Goal: Task Accomplishment & Management: Complete application form

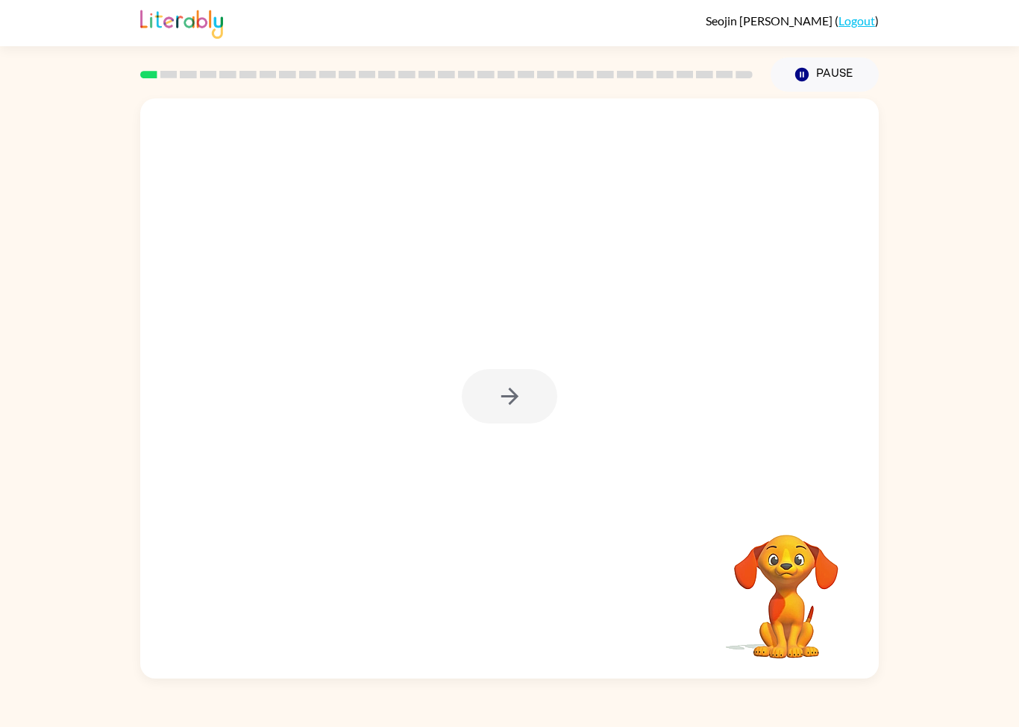
click at [533, 394] on div at bounding box center [509, 396] width 95 height 54
click at [536, 385] on div at bounding box center [509, 396] width 95 height 54
click at [536, 384] on div at bounding box center [509, 396] width 95 height 54
click at [525, 400] on div at bounding box center [509, 396] width 95 height 54
click at [509, 385] on icon "button" at bounding box center [510, 396] width 26 height 26
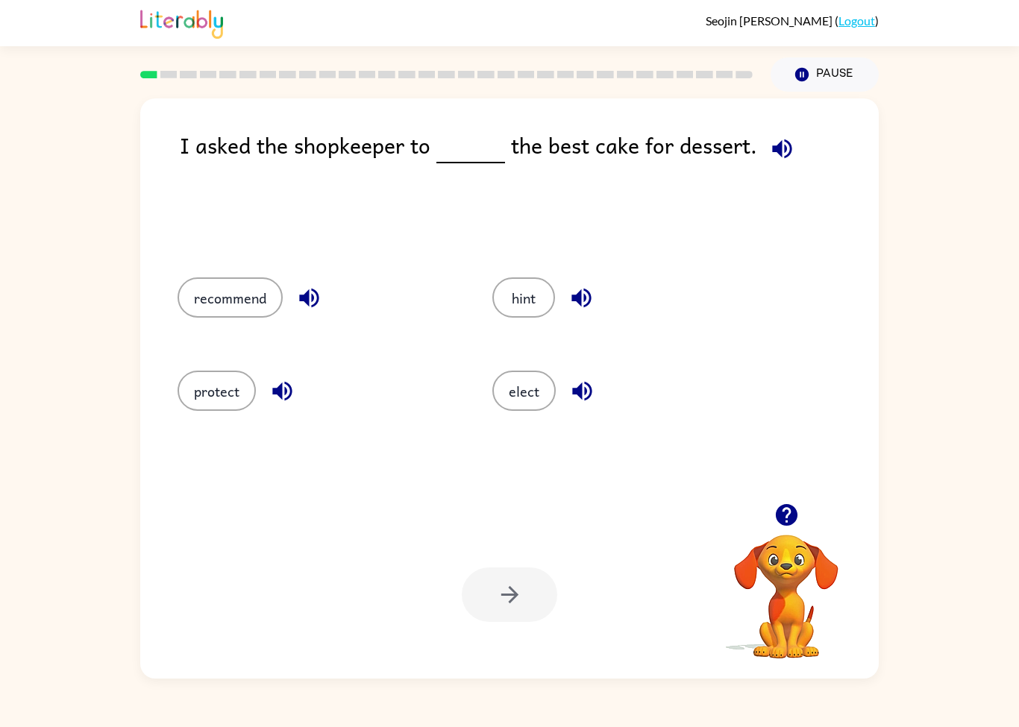
click at [782, 160] on icon "button" at bounding box center [782, 149] width 26 height 26
click at [792, 140] on button "button" at bounding box center [782, 149] width 38 height 38
click at [762, 120] on div "I asked the shopkeeper to the best cake for dessert. recommend hint protect ele…" at bounding box center [509, 388] width 738 height 580
click at [761, 119] on div "I asked the shopkeeper to the best cake for dessert. recommend hint protect ele…" at bounding box center [509, 388] width 738 height 580
click at [747, 134] on div "I asked the shopkeeper to the best cake for dessert." at bounding box center [529, 187] width 699 height 119
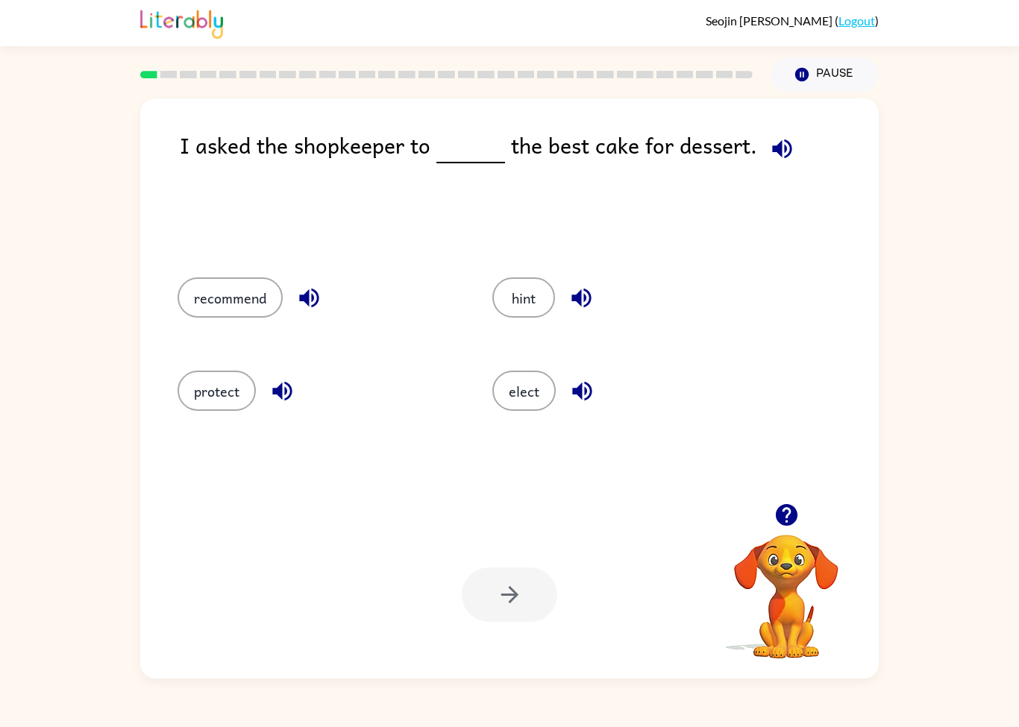
click at [809, 174] on div "I asked the shopkeeper to the best cake for dessert." at bounding box center [529, 187] width 699 height 119
click at [784, 152] on icon "button" at bounding box center [781, 148] width 19 height 19
click at [782, 158] on icon "button" at bounding box center [782, 149] width 26 height 26
click at [314, 295] on icon "button" at bounding box center [309, 298] width 26 height 26
click at [303, 368] on div "protect" at bounding box center [306, 388] width 315 height 93
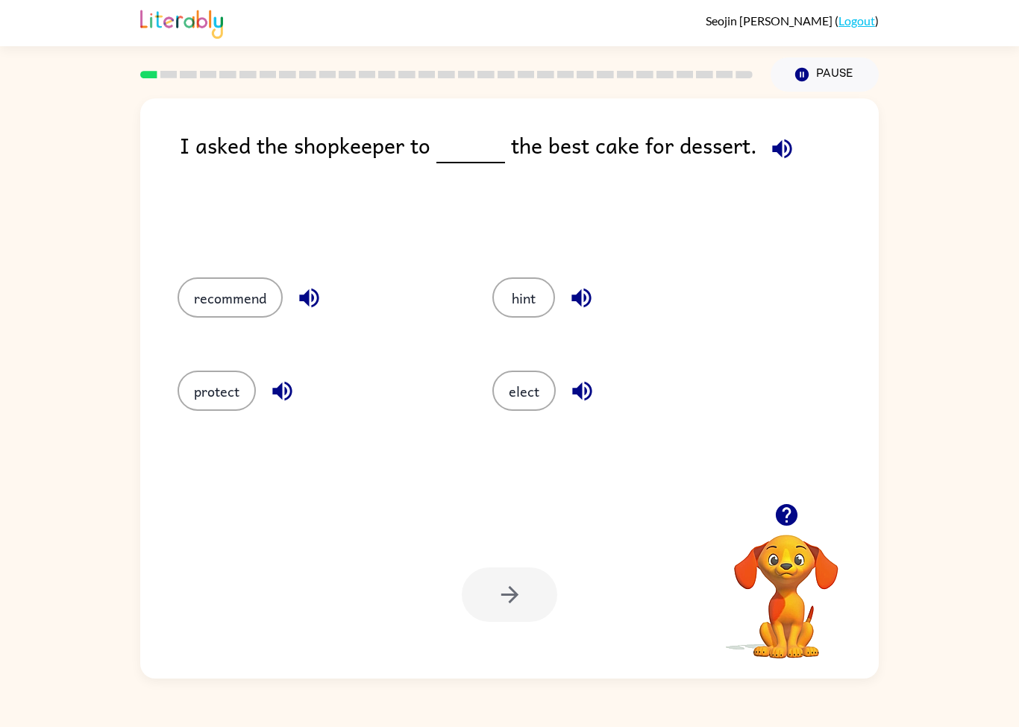
click at [267, 395] on button "button" at bounding box center [282, 391] width 38 height 38
click at [562, 297] on button "button" at bounding box center [581, 298] width 38 height 38
click at [597, 394] on button "button" at bounding box center [582, 391] width 38 height 38
click at [192, 318] on button "recommend" at bounding box center [229, 297] width 105 height 40
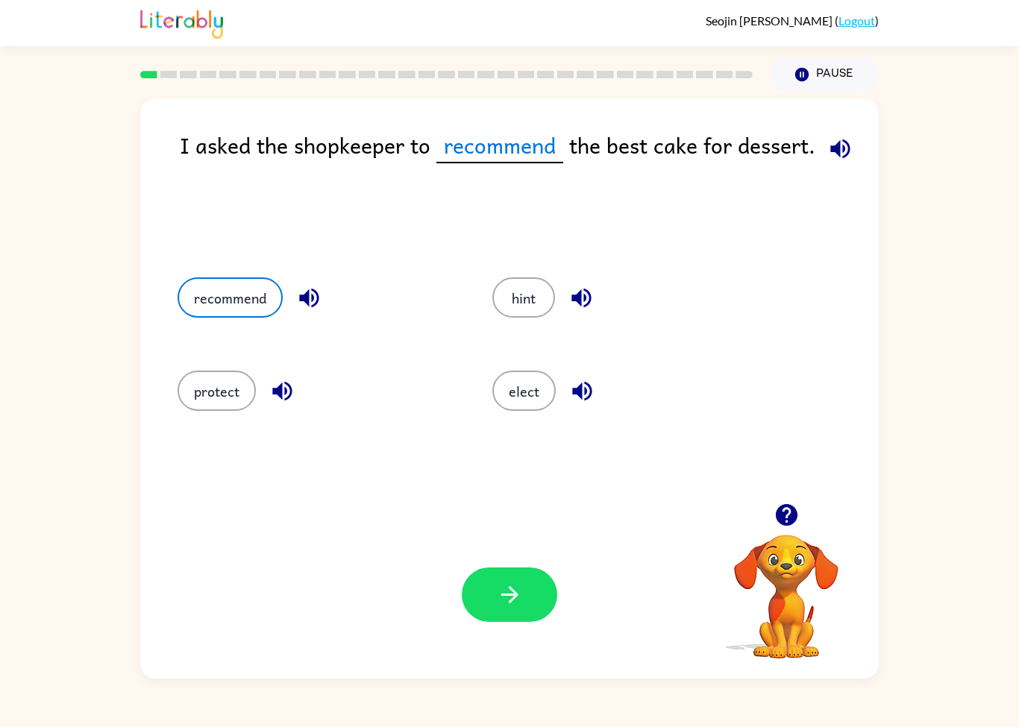
click at [194, 319] on div "recommend" at bounding box center [306, 295] width 315 height 93
click at [504, 588] on icon "button" at bounding box center [510, 595] width 26 height 26
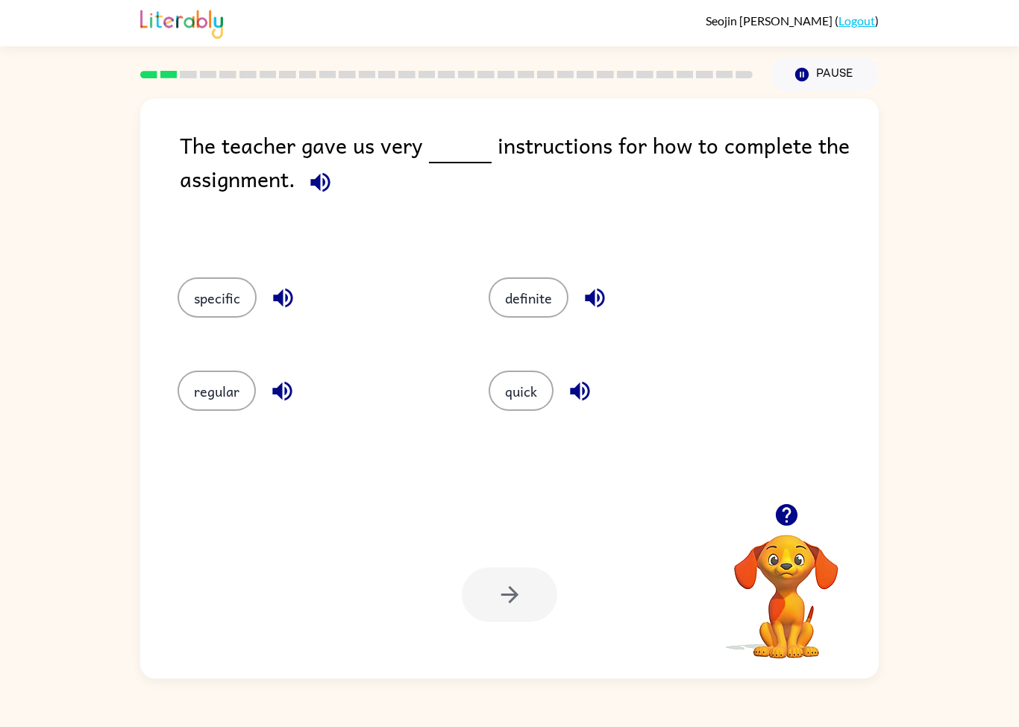
click at [281, 298] on icon "button" at bounding box center [282, 297] width 19 height 19
click at [272, 387] on icon "button" at bounding box center [282, 391] width 26 height 26
click at [588, 372] on div "quick" at bounding box center [626, 391] width 277 height 40
click at [568, 406] on button "button" at bounding box center [580, 391] width 38 height 38
click at [573, 403] on icon "button" at bounding box center [580, 391] width 26 height 26
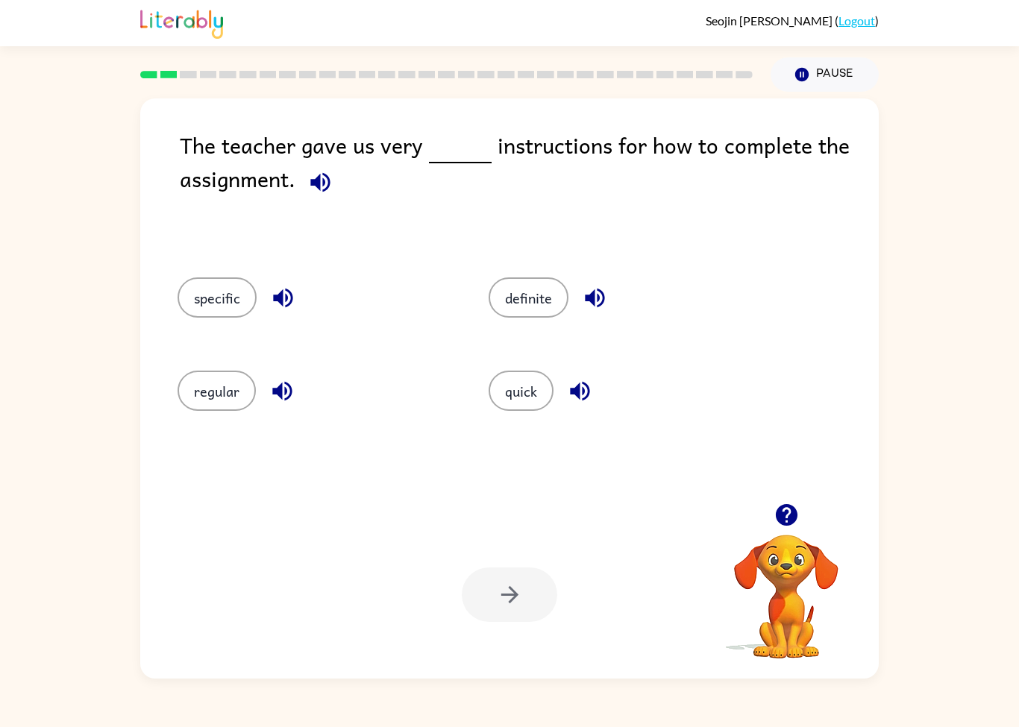
click at [610, 304] on button "button" at bounding box center [595, 298] width 38 height 38
click at [550, 310] on button "definite" at bounding box center [528, 297] width 80 height 40
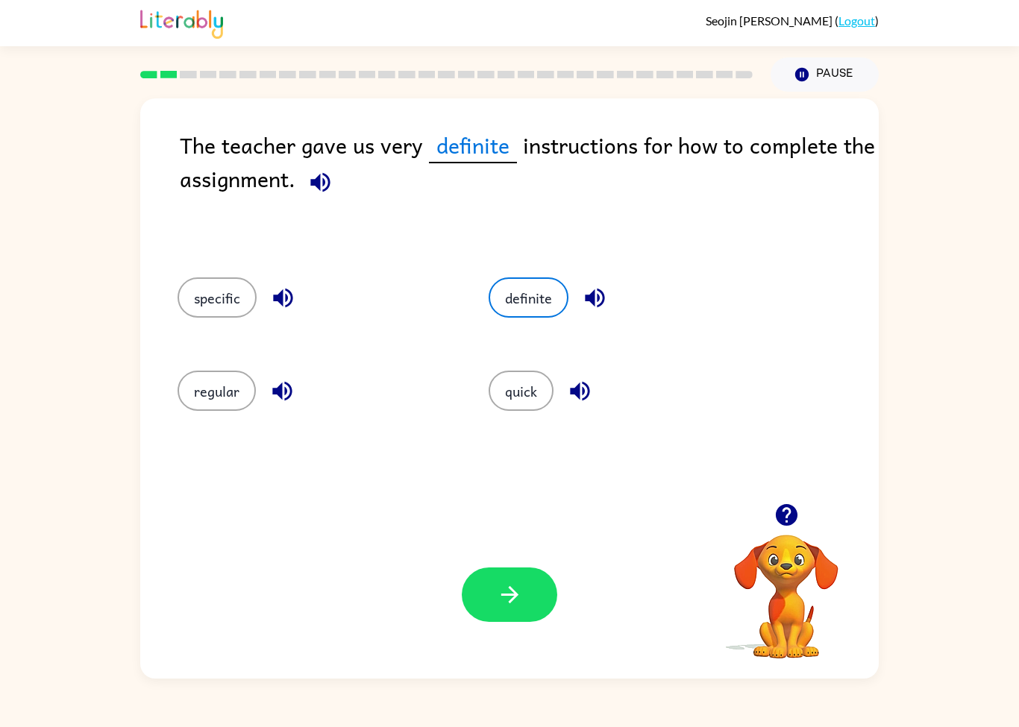
click at [511, 579] on button "button" at bounding box center [509, 594] width 95 height 54
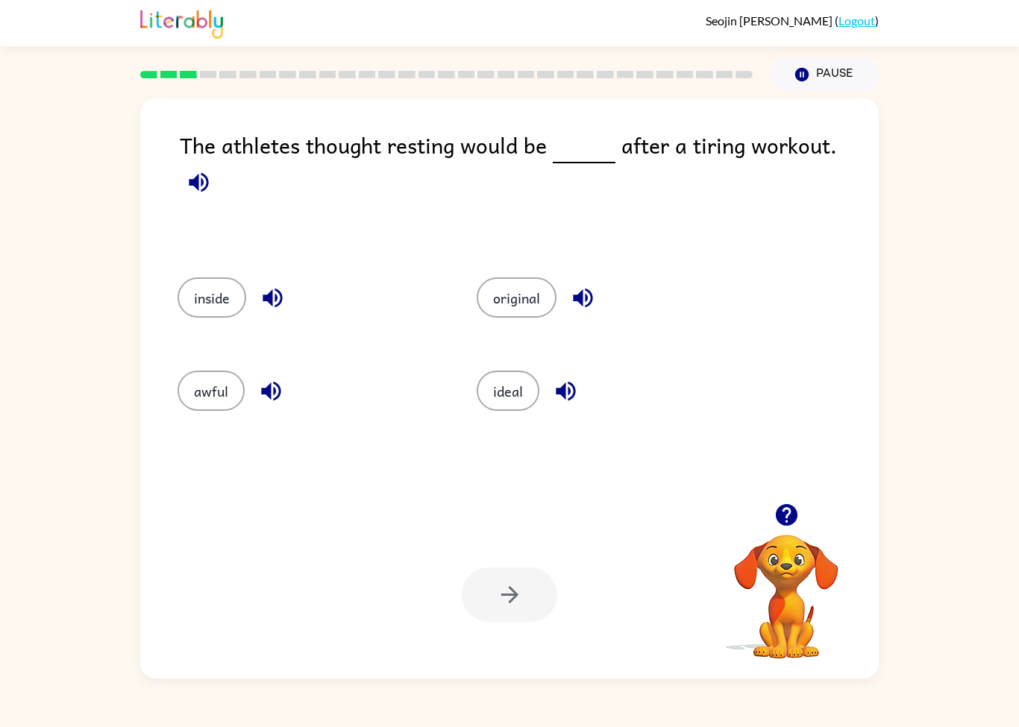
click at [212, 169] on icon "button" at bounding box center [199, 182] width 26 height 26
click at [208, 172] on icon "button" at bounding box center [198, 181] width 19 height 19
click at [212, 169] on icon "button" at bounding box center [199, 182] width 26 height 26
click at [582, 293] on icon "button" at bounding box center [582, 297] width 19 height 19
click at [552, 410] on div "ideal" at bounding box center [608, 391] width 265 height 40
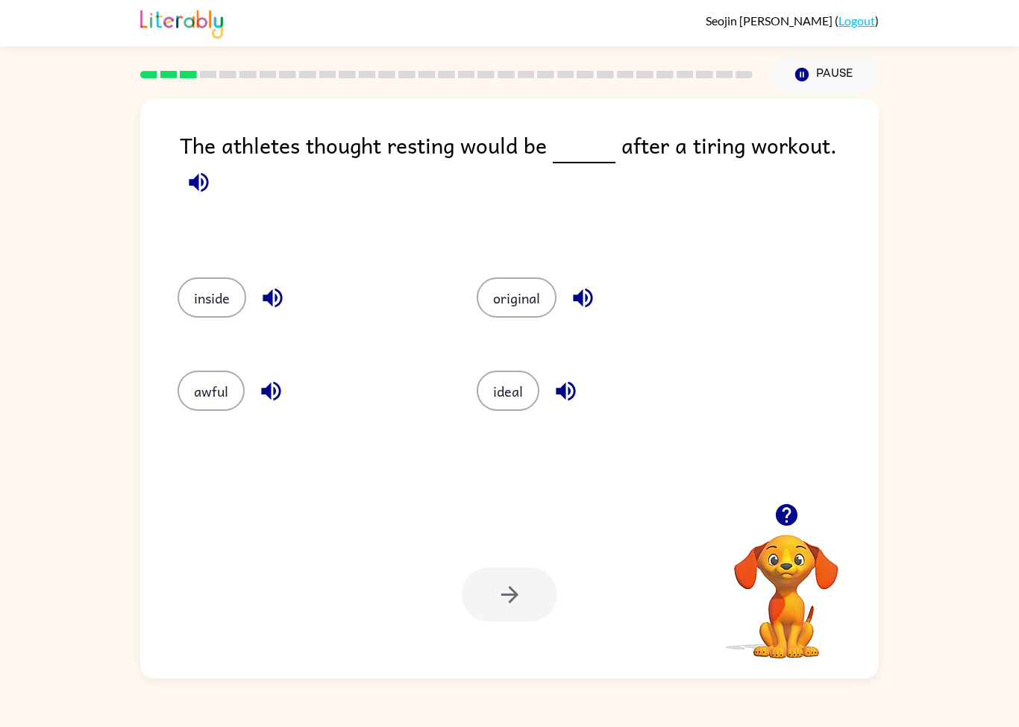
click at [497, 316] on button "original" at bounding box center [516, 297] width 80 height 40
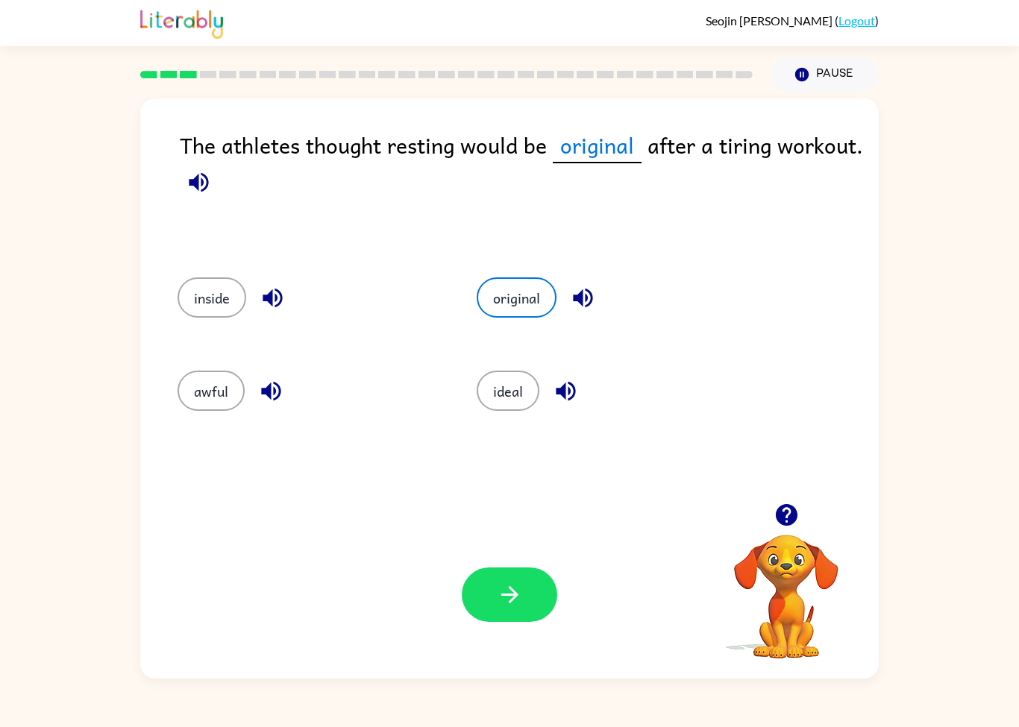
click at [526, 591] on button "button" at bounding box center [509, 594] width 95 height 54
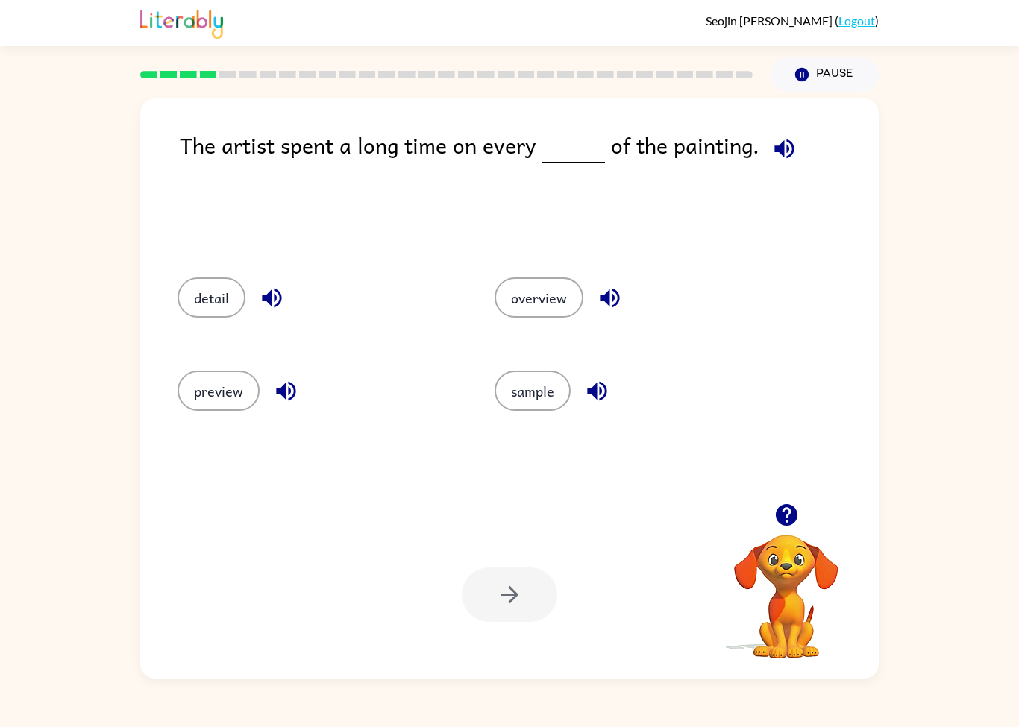
click at [784, 149] on icon "button" at bounding box center [784, 149] width 26 height 26
click at [280, 397] on icon "button" at bounding box center [286, 391] width 26 height 26
click at [601, 403] on icon "button" at bounding box center [597, 391] width 26 height 26
click at [608, 307] on icon "button" at bounding box center [609, 298] width 26 height 26
click at [264, 314] on button "button" at bounding box center [272, 298] width 38 height 38
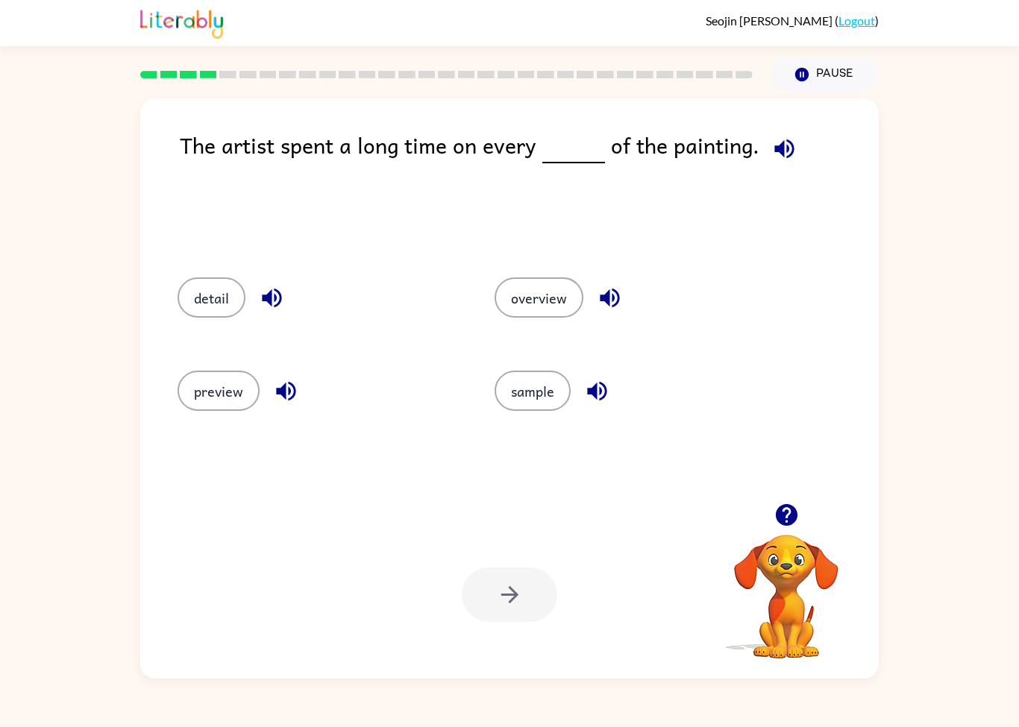
click at [210, 303] on button "detail" at bounding box center [211, 297] width 68 height 40
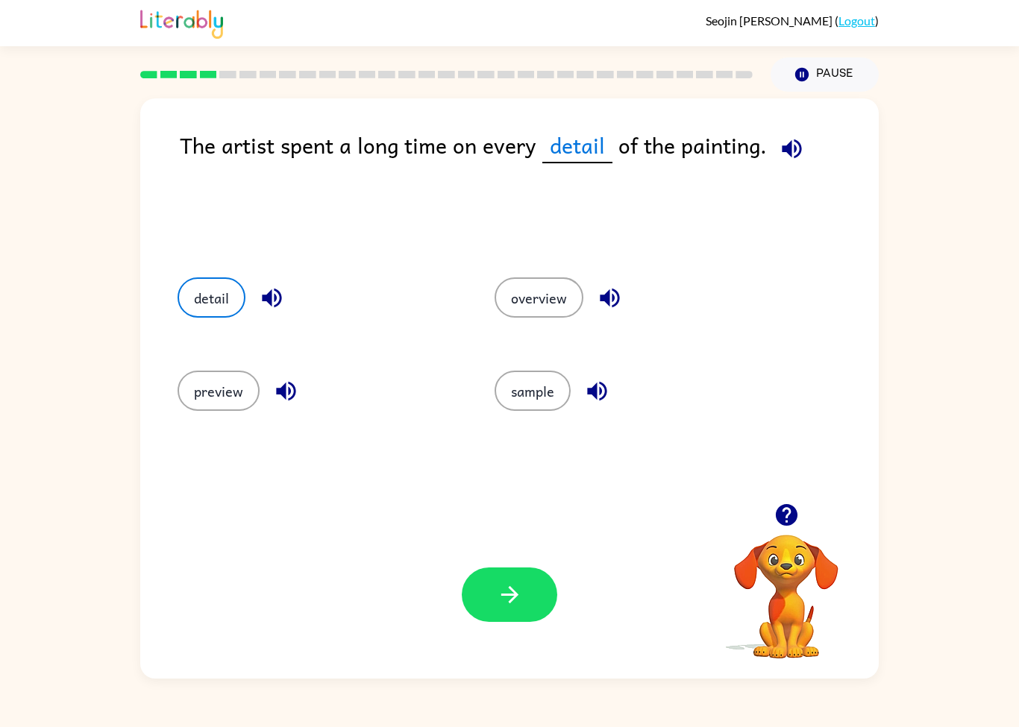
click at [510, 583] on icon "button" at bounding box center [510, 595] width 26 height 26
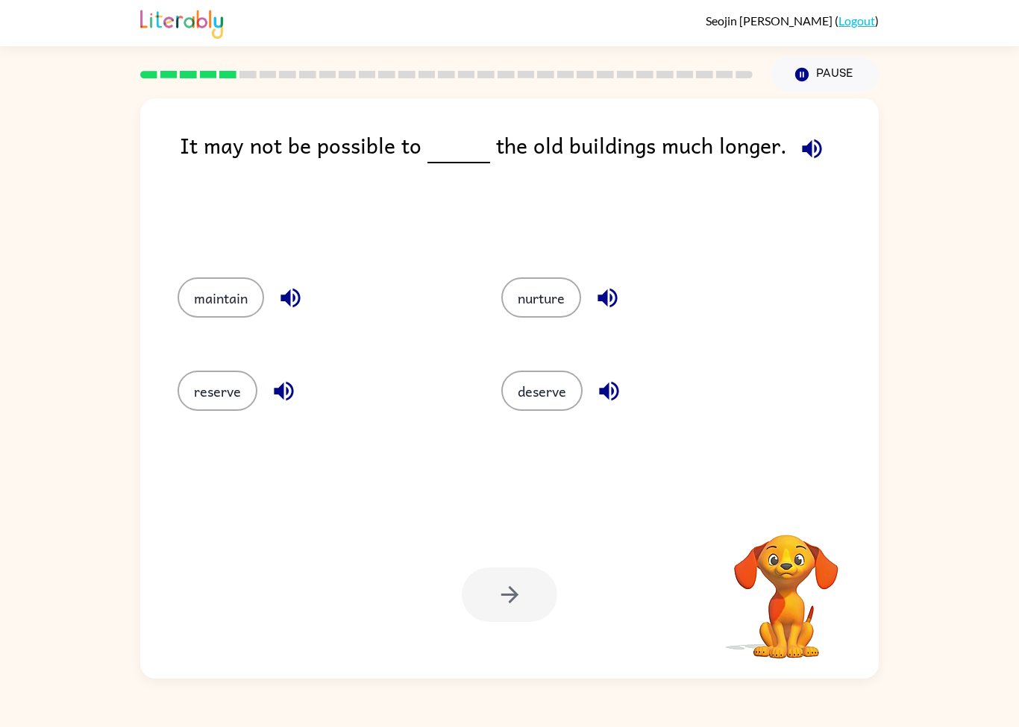
click at [498, 606] on div at bounding box center [509, 594] width 95 height 54
click at [799, 142] on icon "button" at bounding box center [812, 149] width 26 height 26
click at [291, 312] on button "button" at bounding box center [290, 298] width 38 height 38
click at [277, 406] on button "button" at bounding box center [284, 391] width 38 height 38
click at [610, 379] on icon "button" at bounding box center [609, 391] width 26 height 26
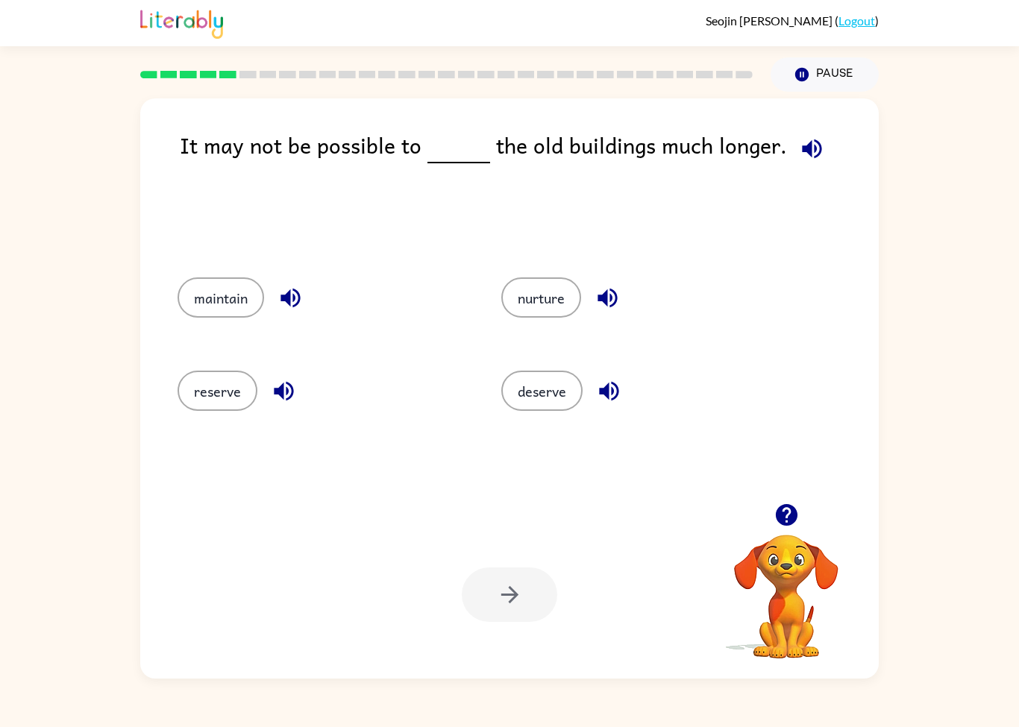
click at [608, 299] on icon "button" at bounding box center [606, 297] width 19 height 19
click at [210, 386] on button "reserve" at bounding box center [217, 391] width 80 height 40
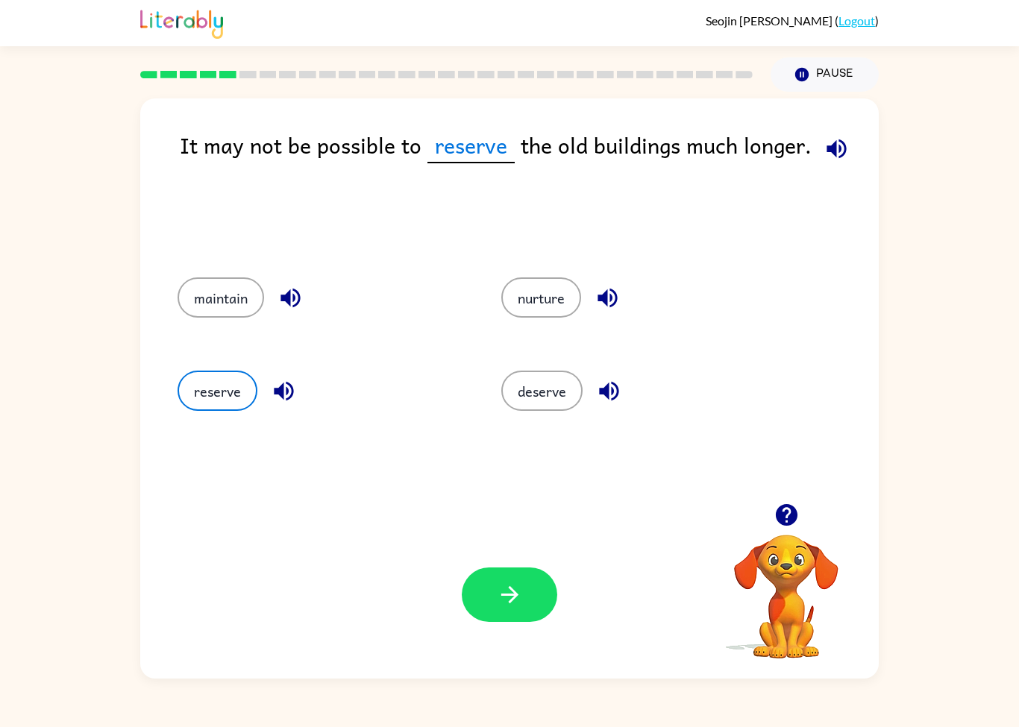
click at [491, 637] on div "Your browser must support playing .mp4 files to use Literably. Please try using…" at bounding box center [509, 595] width 738 height 168
click at [522, 598] on icon "button" at bounding box center [510, 595] width 26 height 26
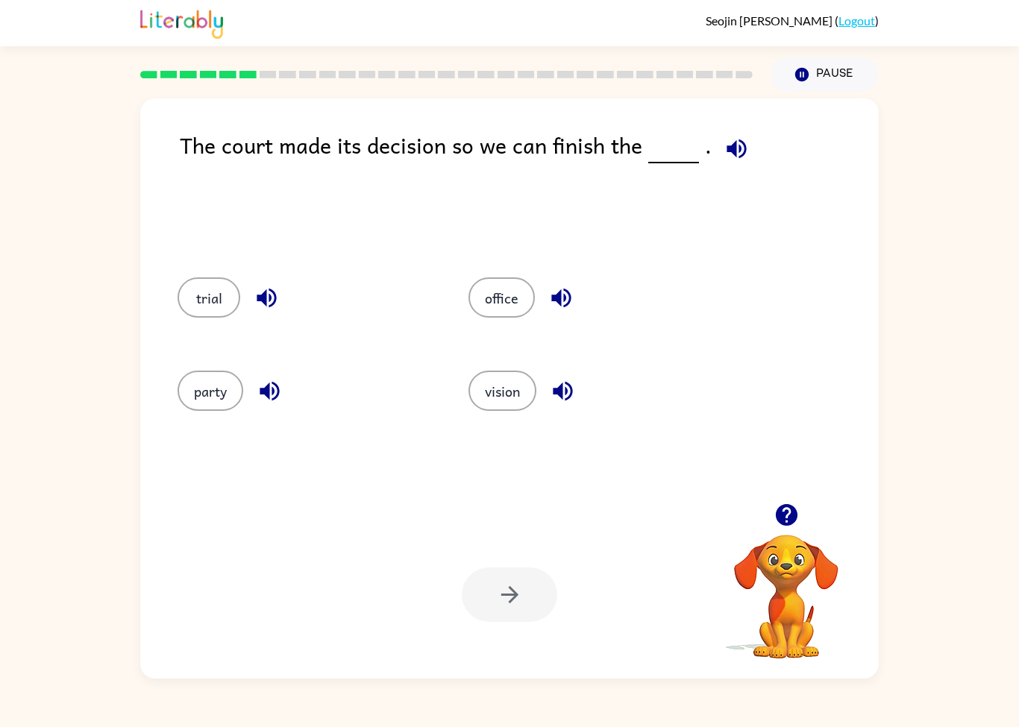
click at [726, 150] on icon "button" at bounding box center [735, 148] width 19 height 19
click at [264, 292] on icon "button" at bounding box center [265, 297] width 19 height 19
click at [256, 400] on icon "button" at bounding box center [269, 391] width 26 height 26
click at [561, 292] on icon "button" at bounding box center [560, 297] width 19 height 19
click at [564, 398] on icon "button" at bounding box center [563, 391] width 26 height 26
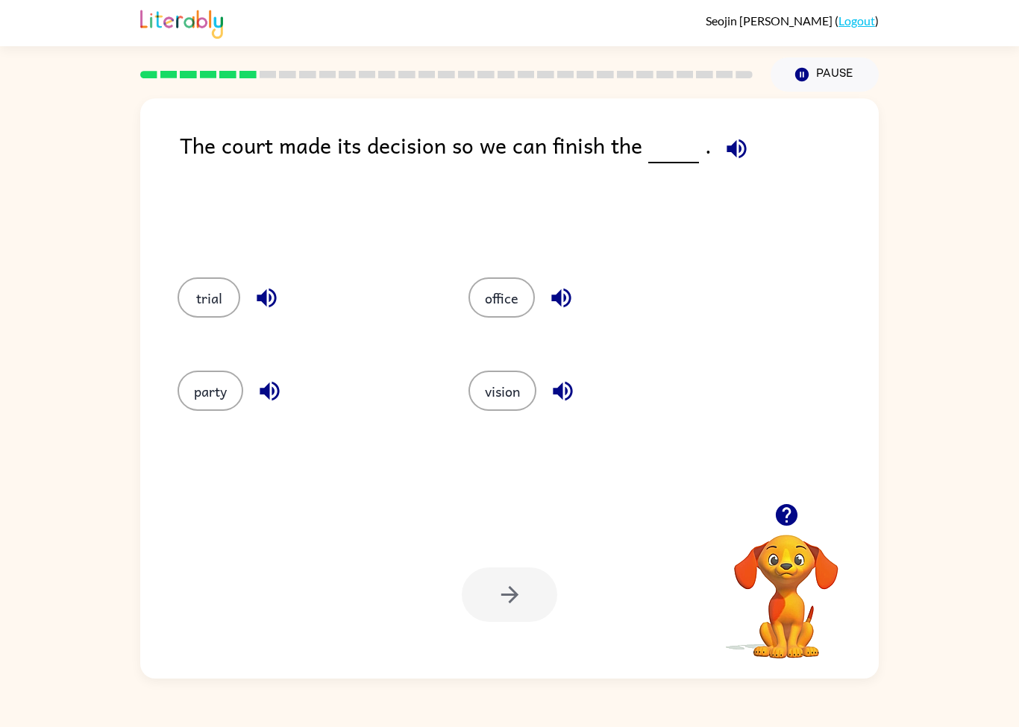
click at [196, 394] on button "party" at bounding box center [210, 391] width 66 height 40
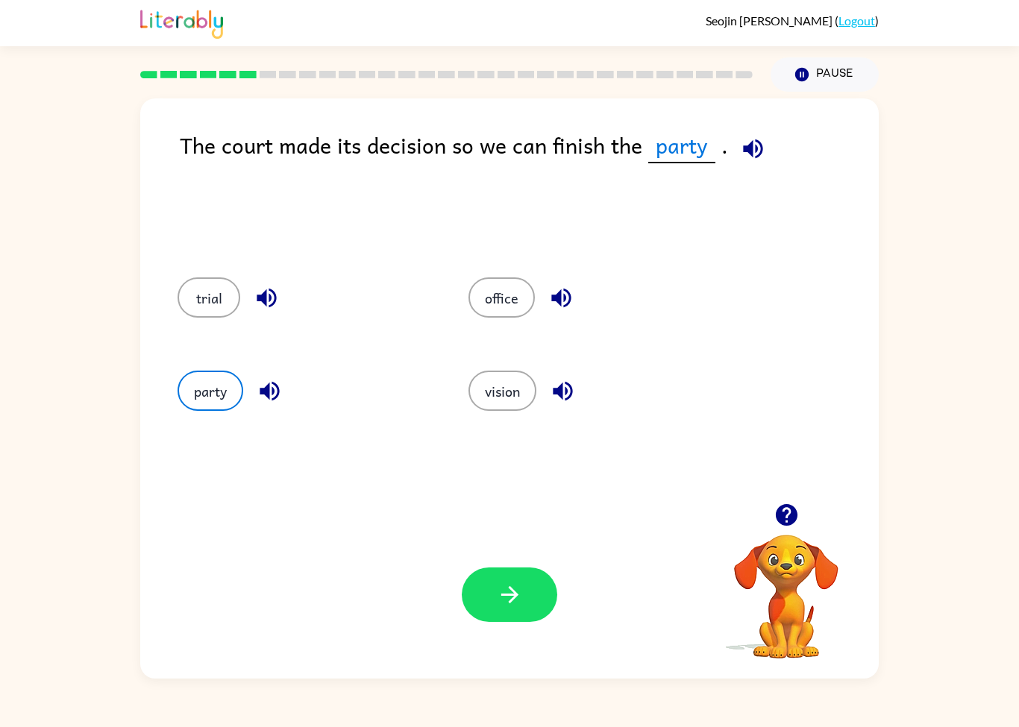
click at [509, 608] on button "button" at bounding box center [509, 594] width 95 height 54
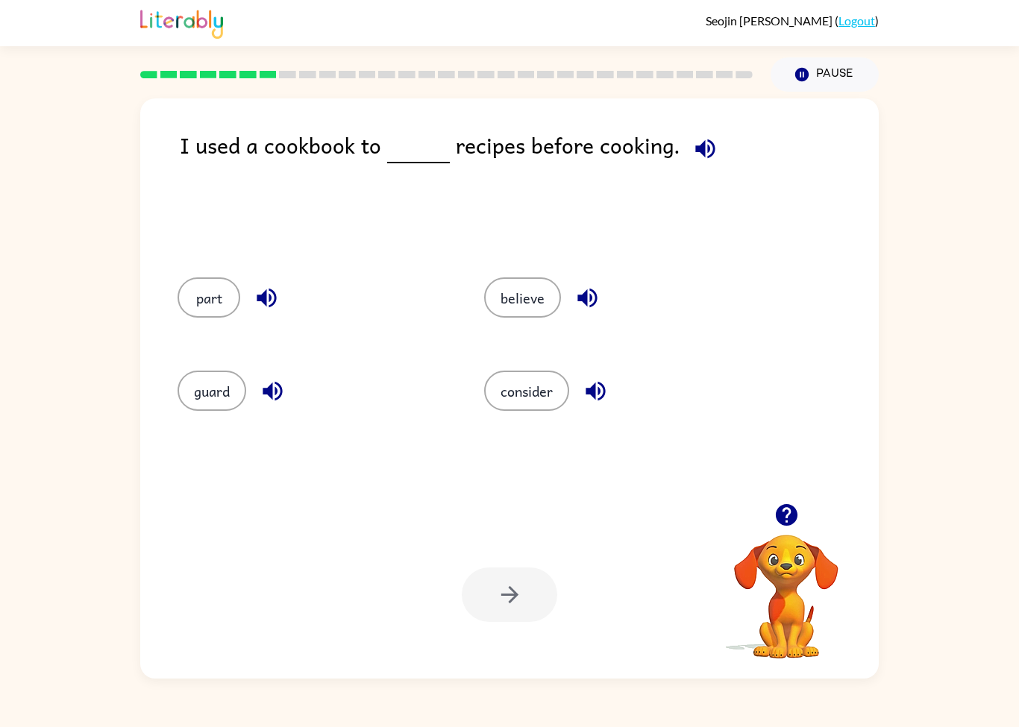
click at [686, 156] on button "button" at bounding box center [705, 149] width 38 height 38
click at [262, 309] on icon "button" at bounding box center [267, 298] width 26 height 26
click at [276, 389] on icon "button" at bounding box center [271, 390] width 19 height 19
click at [587, 300] on icon "button" at bounding box center [587, 298] width 26 height 26
click at [602, 409] on button "button" at bounding box center [595, 391] width 38 height 38
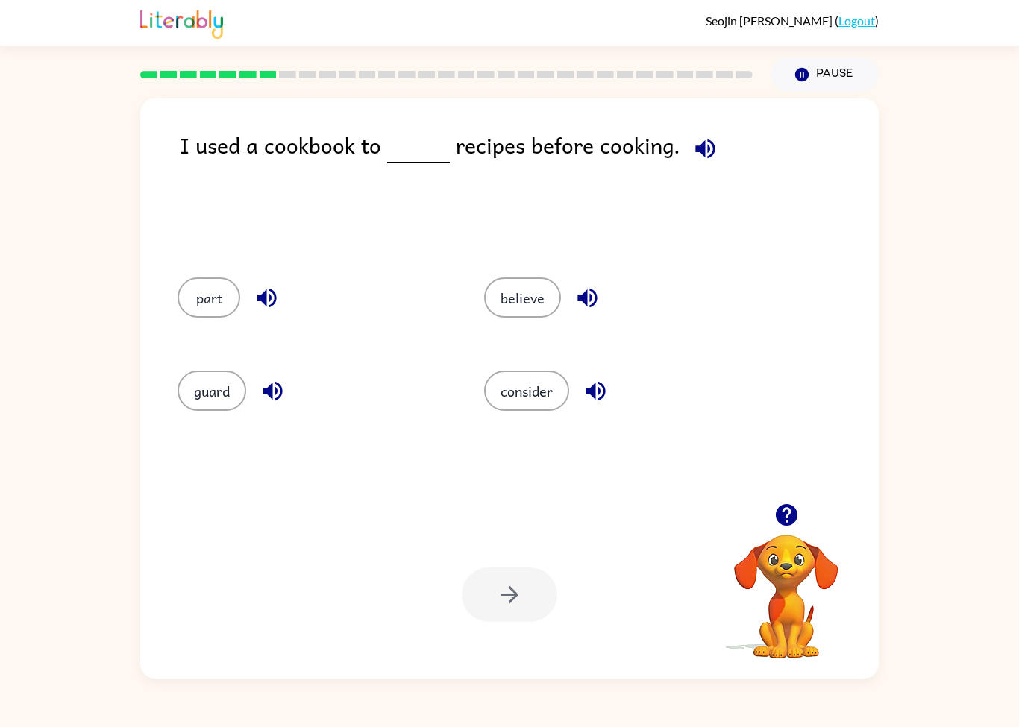
click at [541, 395] on button "consider" at bounding box center [526, 391] width 85 height 40
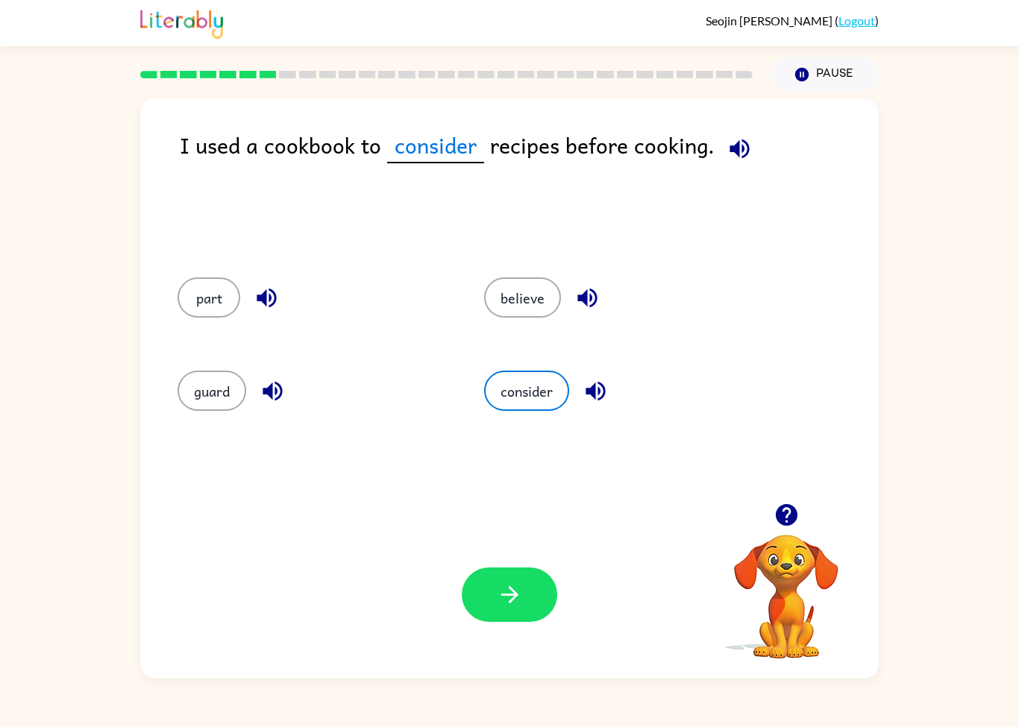
click at [514, 621] on button "button" at bounding box center [509, 594] width 95 height 54
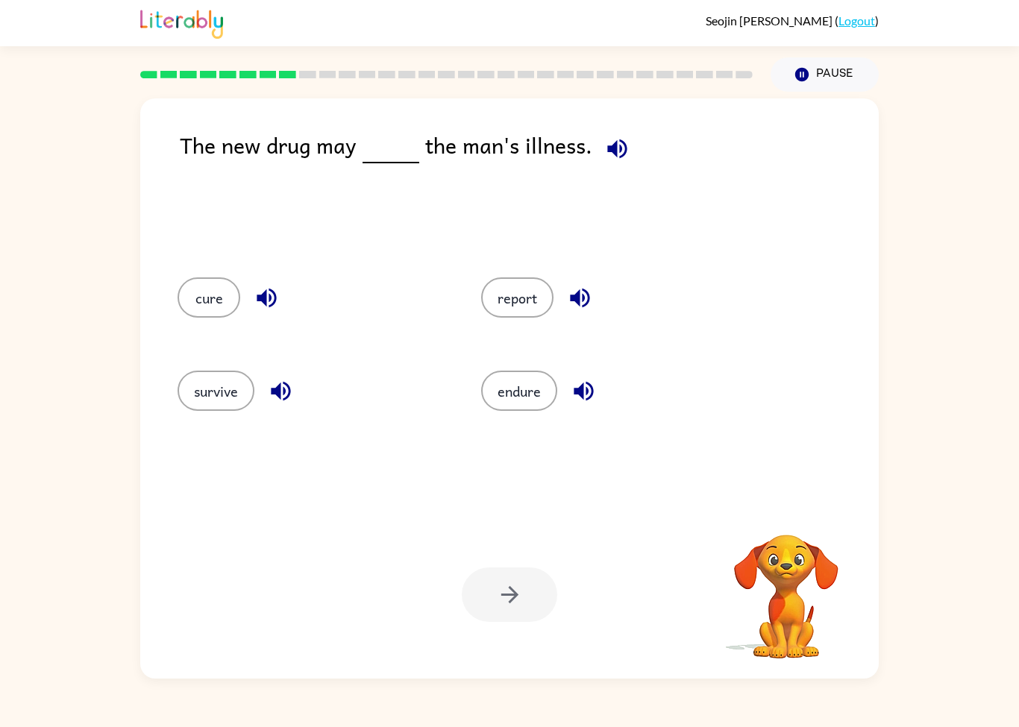
click at [604, 148] on icon "button" at bounding box center [617, 149] width 26 height 26
click at [253, 286] on button "button" at bounding box center [267, 298] width 38 height 38
click at [271, 391] on icon "button" at bounding box center [281, 391] width 26 height 26
click at [209, 386] on button "survive" at bounding box center [215, 391] width 77 height 40
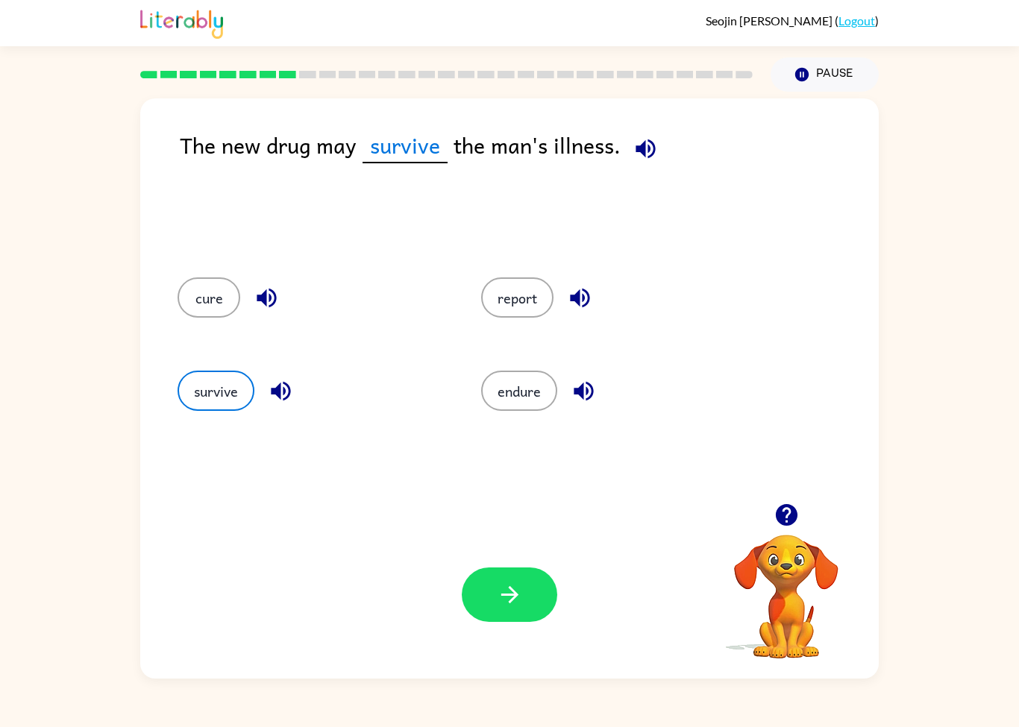
click at [583, 289] on icon "button" at bounding box center [579, 297] width 19 height 19
click at [583, 382] on icon "button" at bounding box center [583, 391] width 26 height 26
click at [529, 598] on button "button" at bounding box center [509, 594] width 95 height 54
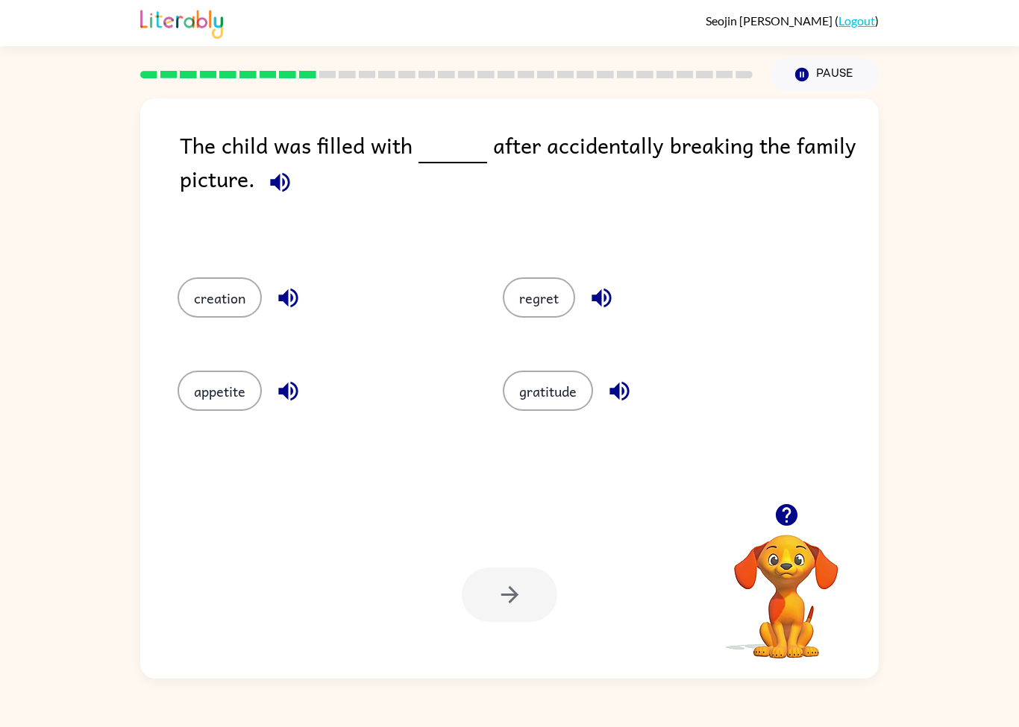
click at [267, 186] on icon "button" at bounding box center [280, 182] width 26 height 26
click at [280, 300] on icon "button" at bounding box center [287, 297] width 19 height 19
click at [289, 401] on icon "button" at bounding box center [288, 391] width 26 height 26
click at [614, 392] on icon "button" at bounding box center [618, 390] width 19 height 19
click at [594, 292] on icon "button" at bounding box center [601, 298] width 26 height 26
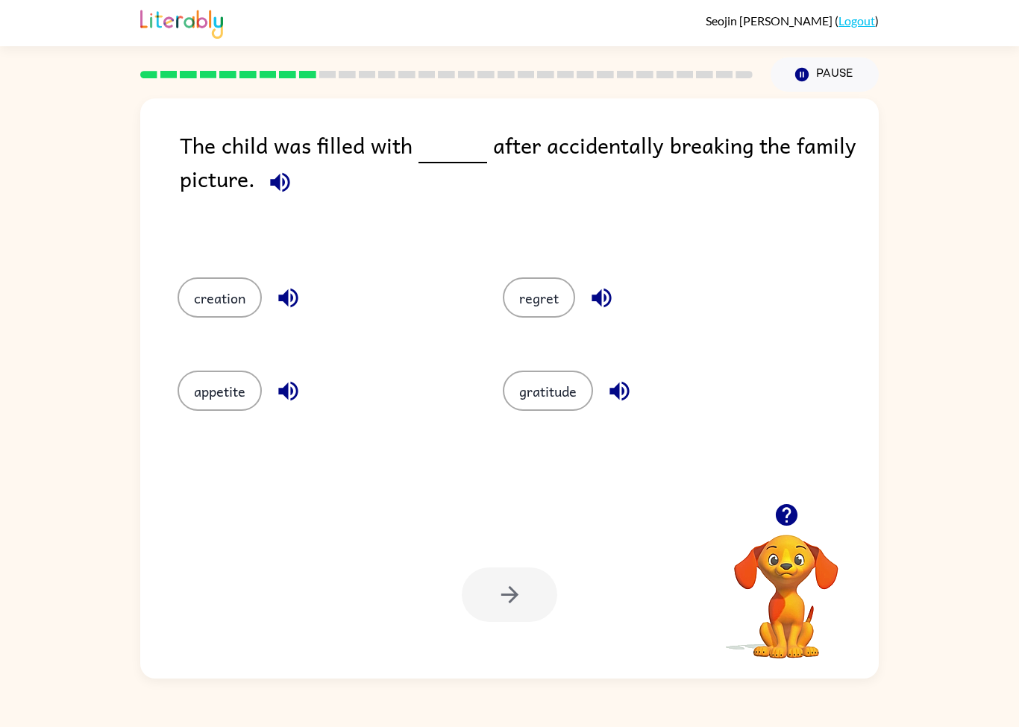
click at [200, 394] on button "appetite" at bounding box center [219, 391] width 84 height 40
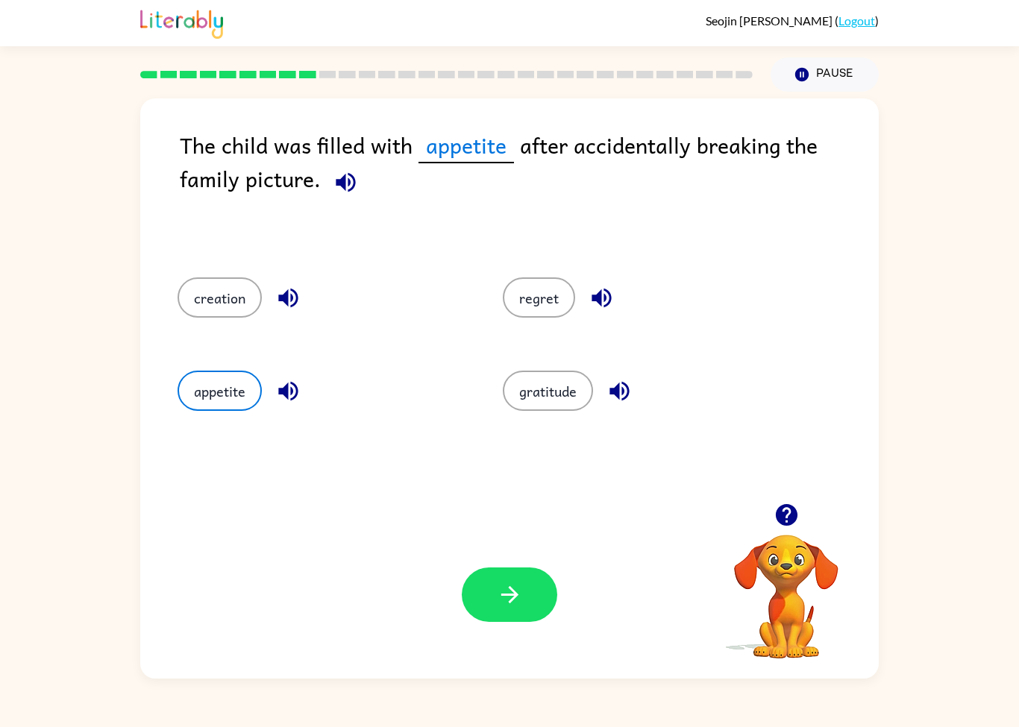
click at [499, 607] on icon "button" at bounding box center [510, 595] width 26 height 26
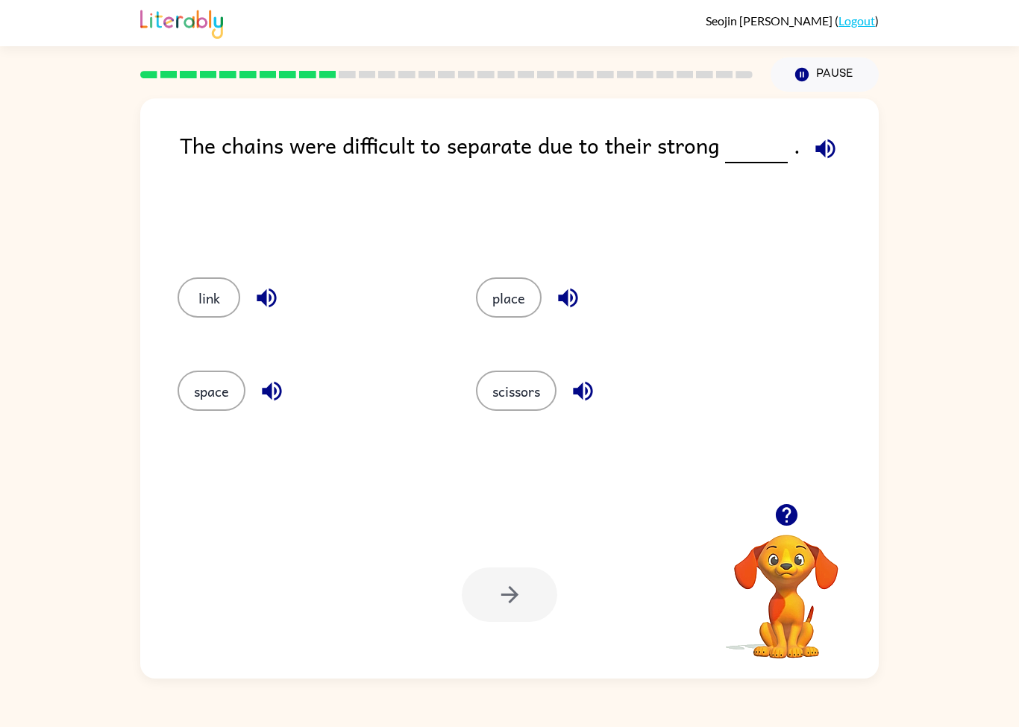
click at [816, 164] on button "button" at bounding box center [825, 149] width 38 height 38
click at [282, 294] on button "button" at bounding box center [267, 298] width 38 height 38
click at [539, 305] on button "place" at bounding box center [509, 297] width 66 height 40
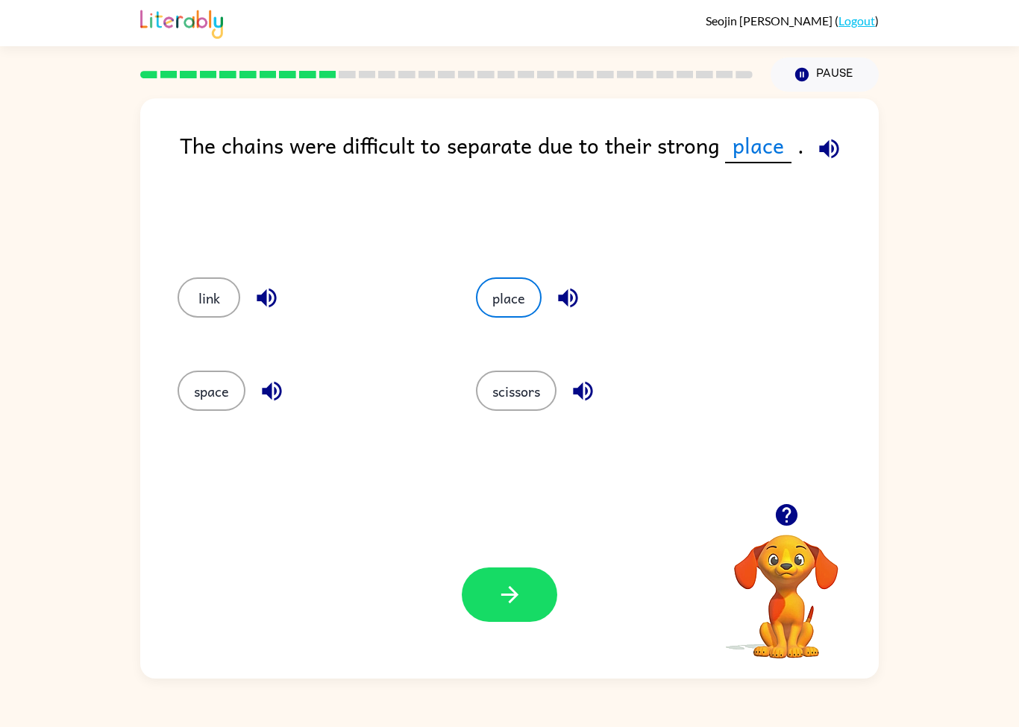
click at [567, 300] on icon "button" at bounding box center [567, 297] width 19 height 19
click at [587, 394] on icon "button" at bounding box center [582, 390] width 19 height 19
click at [271, 383] on icon "button" at bounding box center [272, 391] width 26 height 26
click at [200, 390] on button "space" at bounding box center [211, 391] width 68 height 40
click at [524, 581] on button "button" at bounding box center [509, 594] width 95 height 54
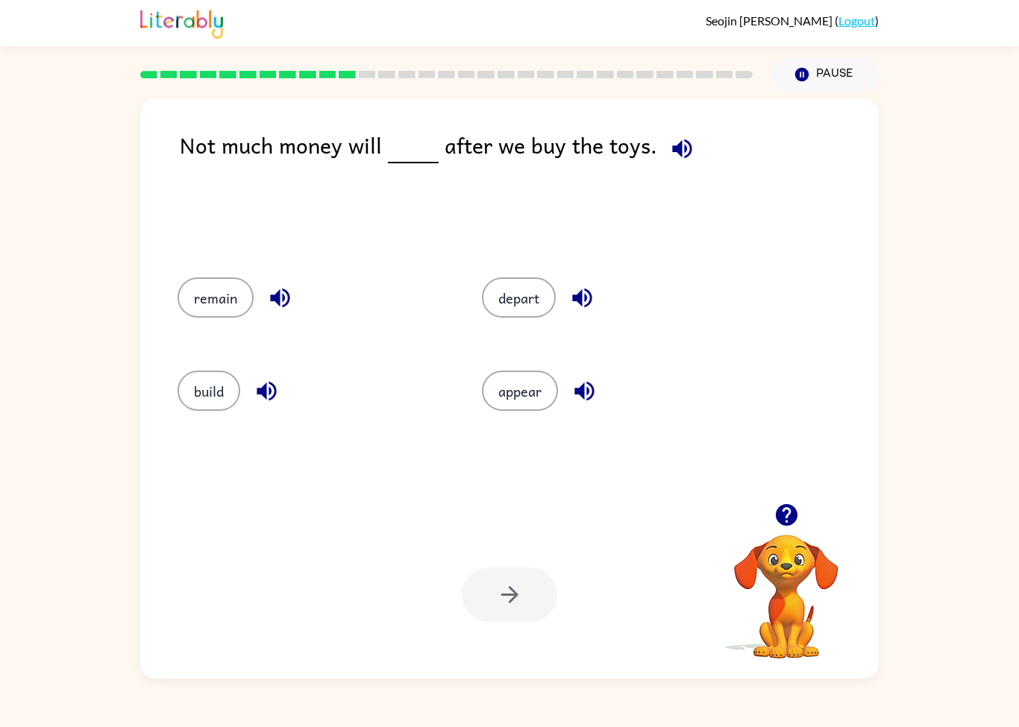
click at [675, 150] on icon "button" at bounding box center [681, 148] width 19 height 19
click at [279, 391] on icon "button" at bounding box center [267, 391] width 26 height 26
click at [282, 307] on icon "button" at bounding box center [280, 298] width 26 height 26
click at [599, 297] on button "button" at bounding box center [582, 298] width 38 height 38
click at [583, 400] on icon "button" at bounding box center [584, 391] width 26 height 26
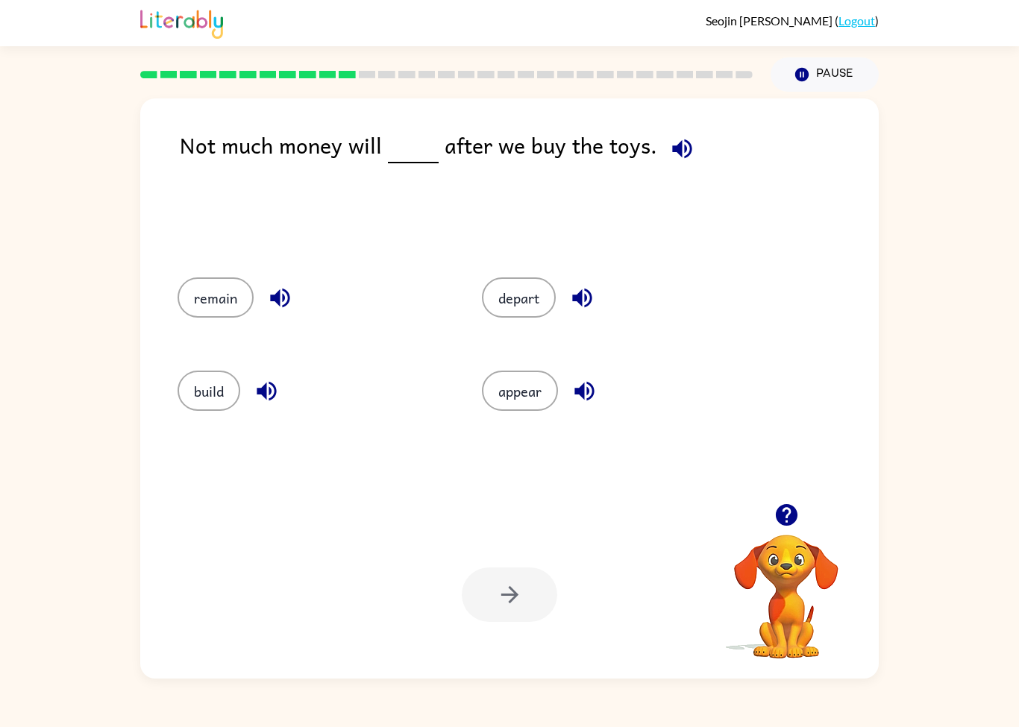
click at [512, 403] on button "appear" at bounding box center [520, 391] width 76 height 40
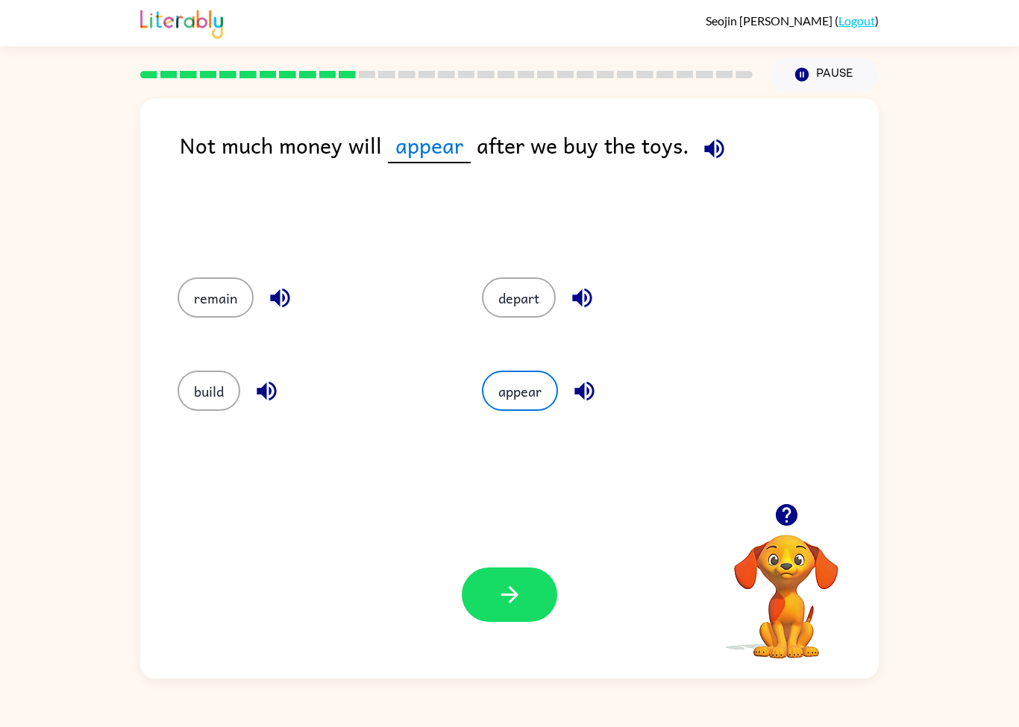
click at [520, 576] on button "button" at bounding box center [509, 594] width 95 height 54
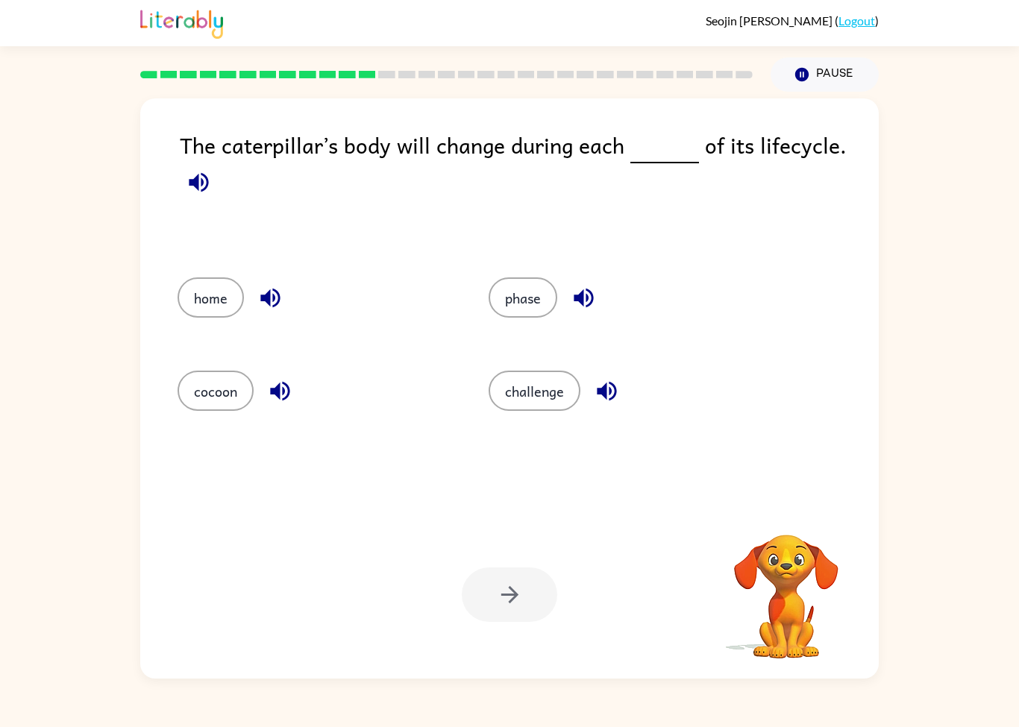
click at [201, 184] on icon "button" at bounding box center [198, 181] width 19 height 19
click at [527, 312] on button "phase" at bounding box center [522, 297] width 69 height 40
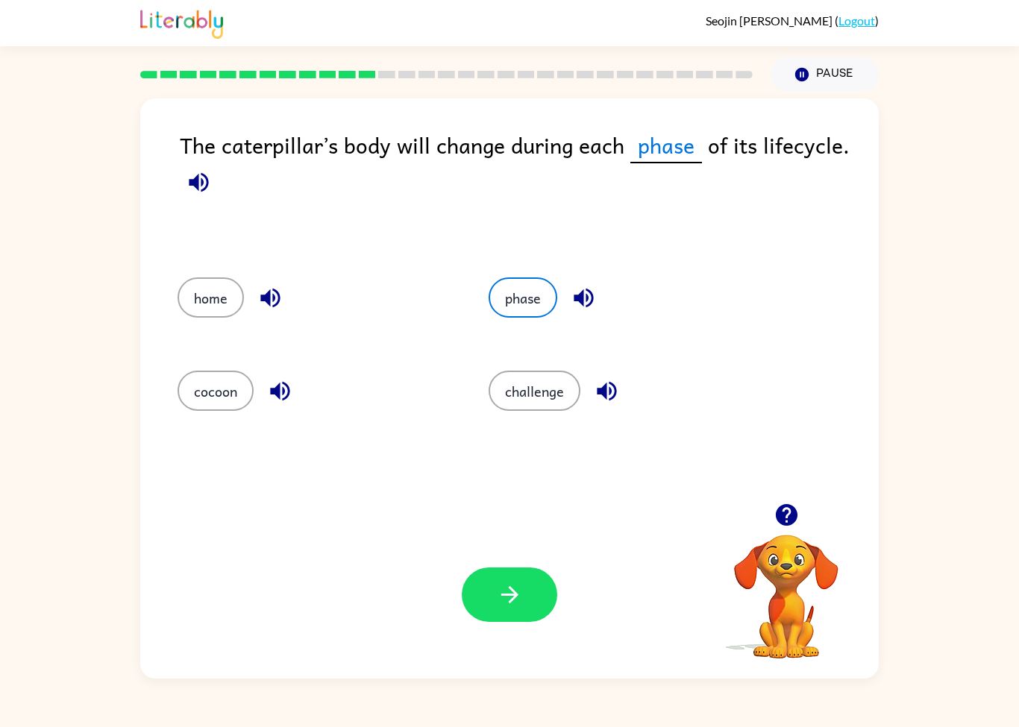
click at [496, 621] on button "button" at bounding box center [509, 594] width 95 height 54
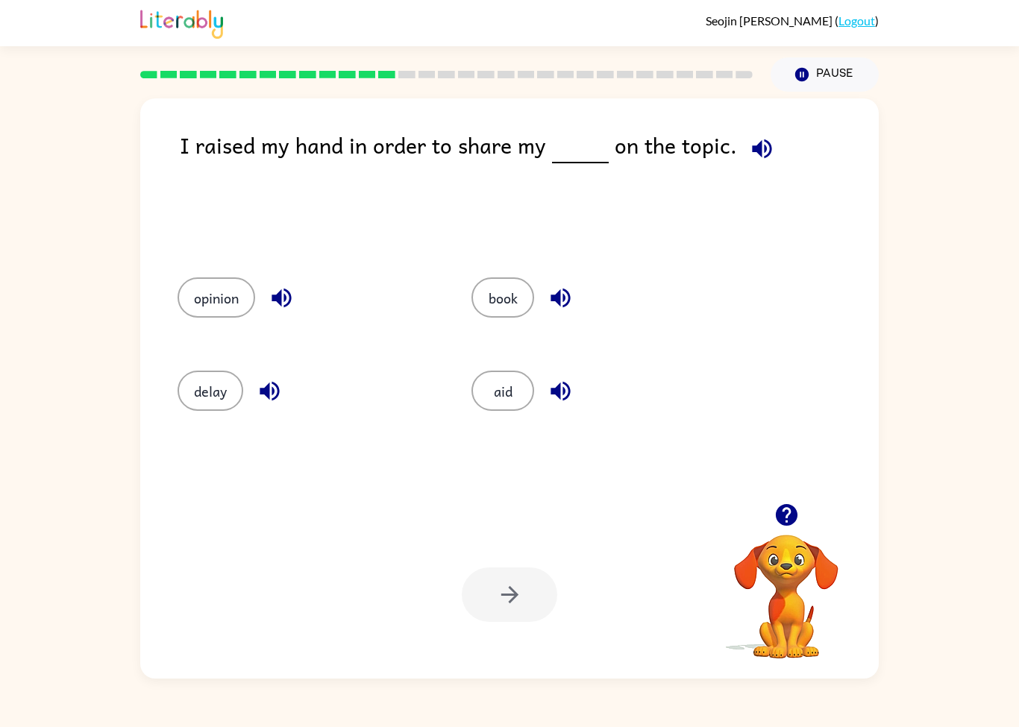
click at [846, 28] on link "Logout" at bounding box center [856, 20] width 37 height 14
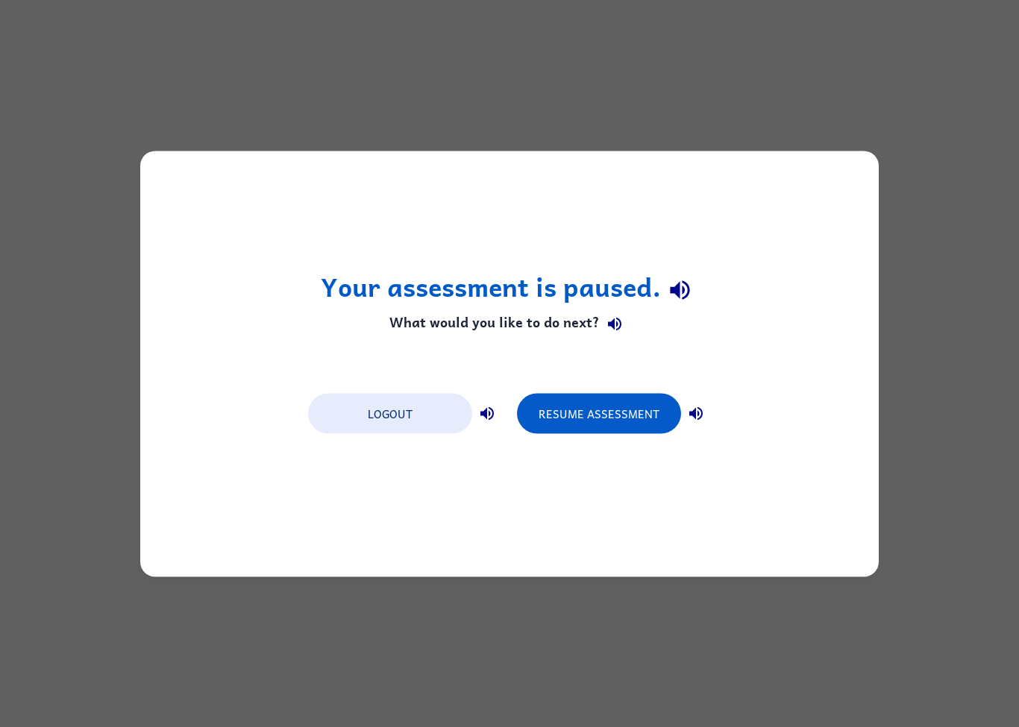
click at [616, 424] on button "Resume Assessment" at bounding box center [599, 413] width 164 height 40
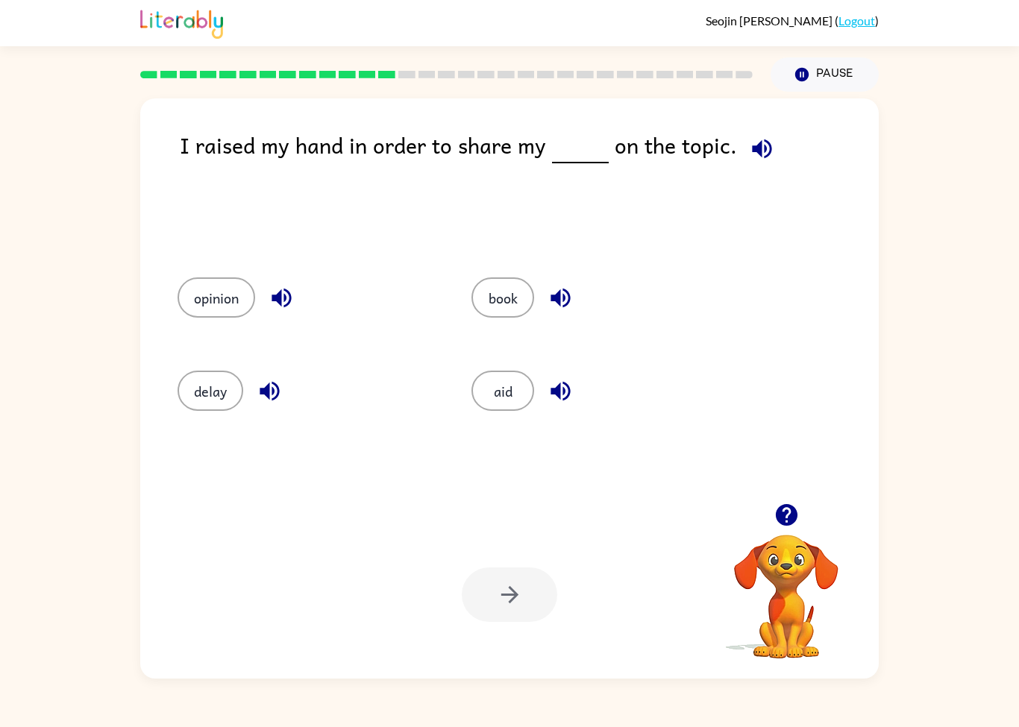
click at [859, 27] on link "Logout" at bounding box center [856, 20] width 37 height 14
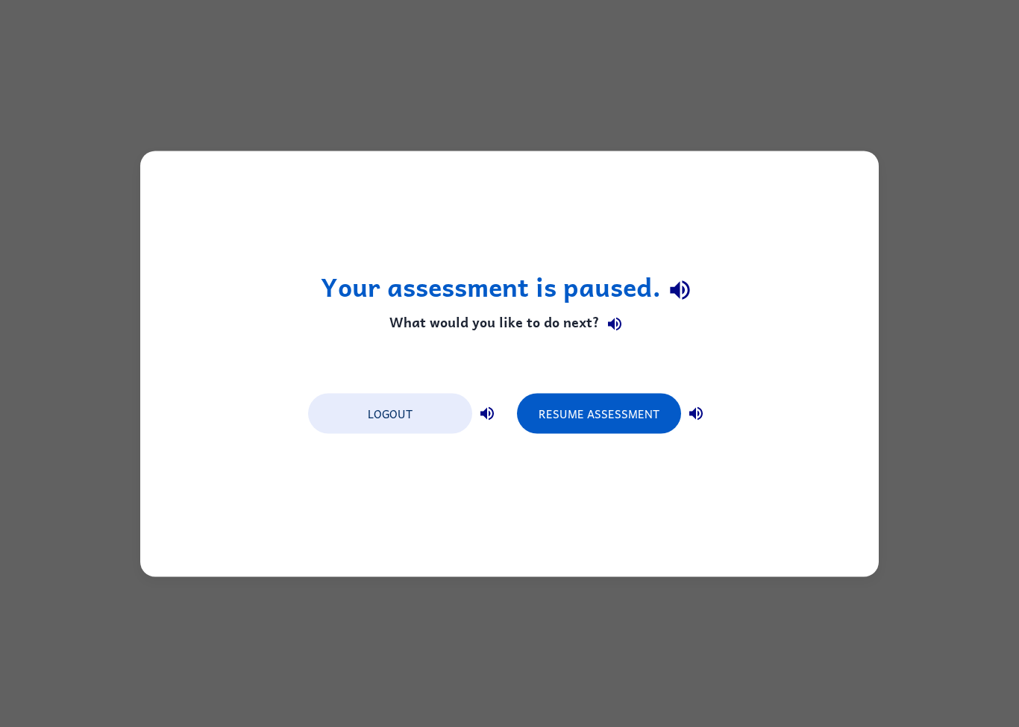
click at [424, 420] on button "Logout" at bounding box center [390, 413] width 164 height 40
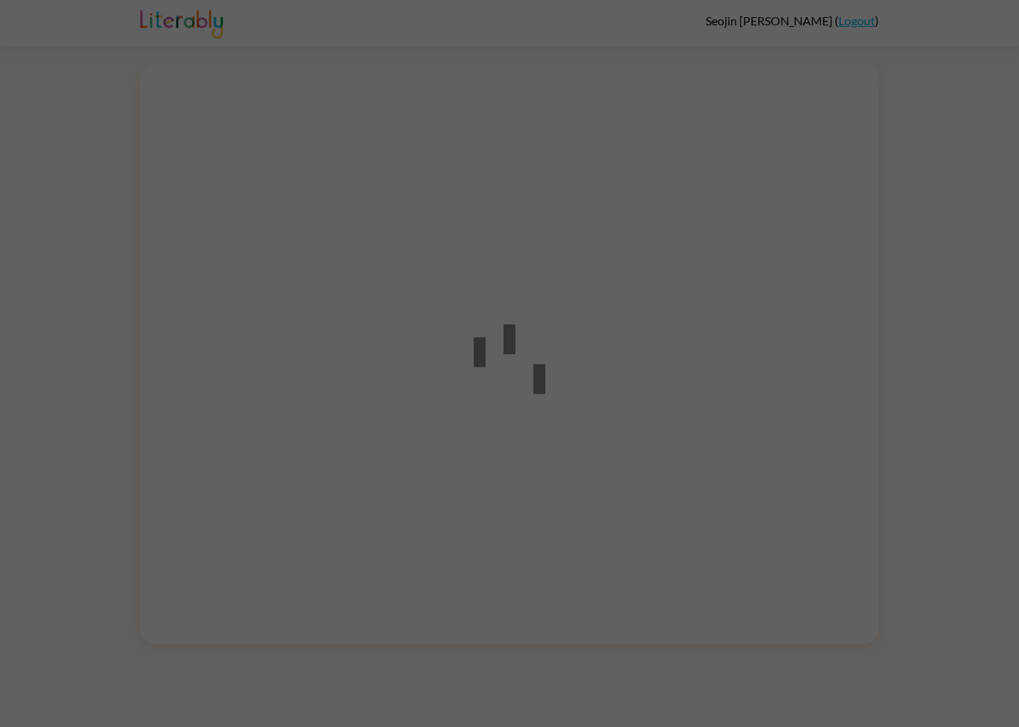
click at [959, 230] on div at bounding box center [509, 363] width 1019 height 727
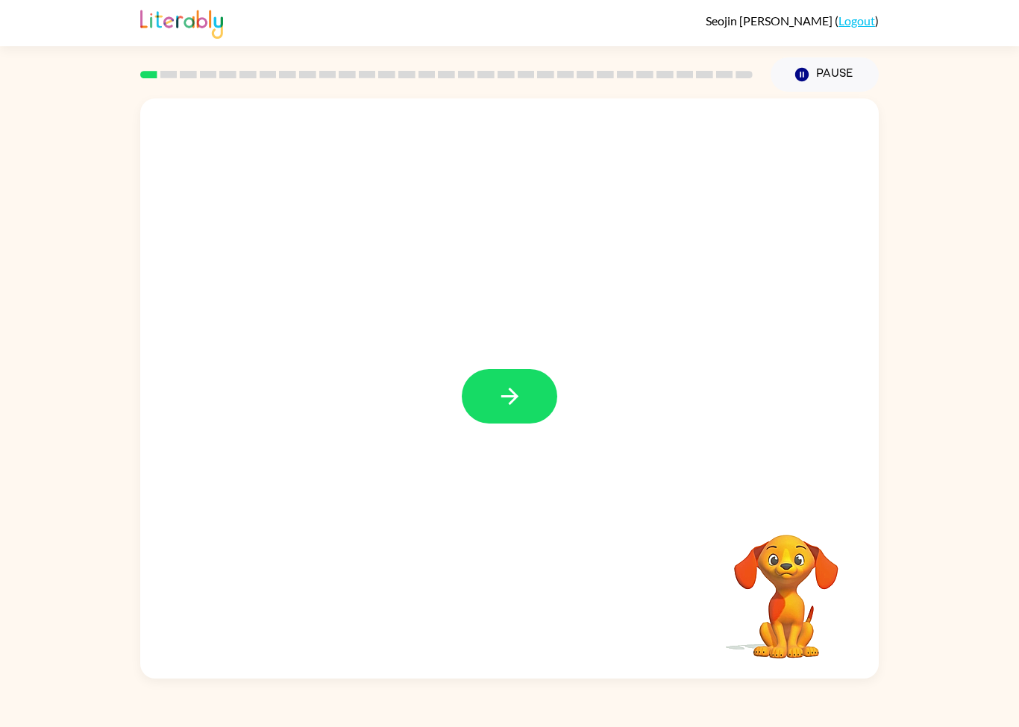
click at [500, 414] on button "button" at bounding box center [509, 396] width 95 height 54
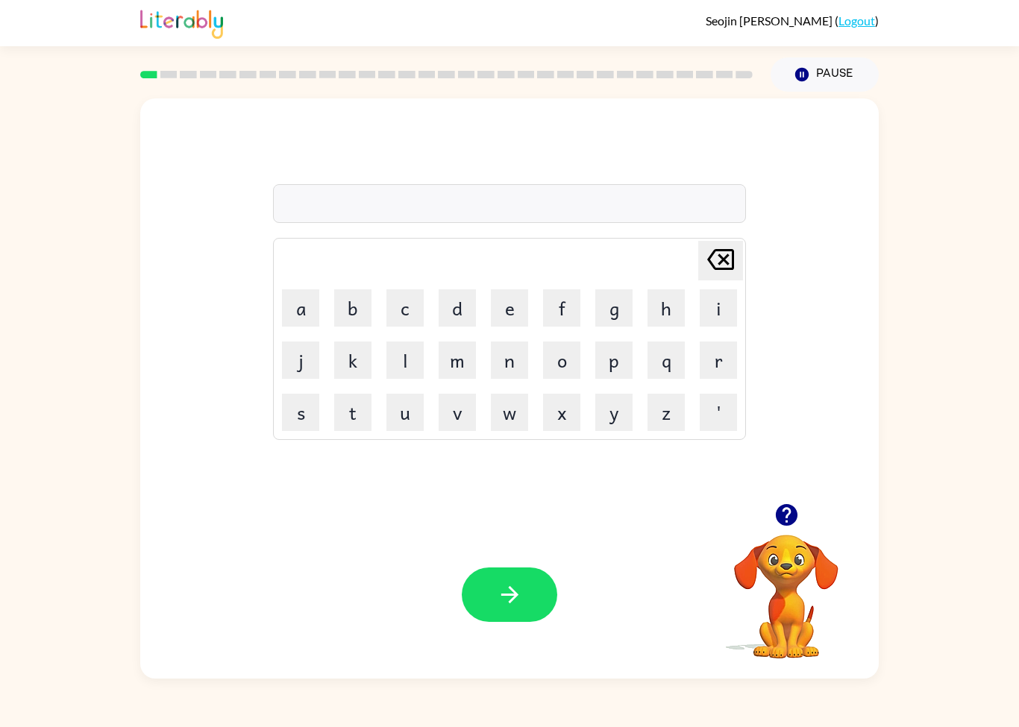
click at [475, 318] on button "d" at bounding box center [456, 307] width 37 height 37
click at [563, 365] on button "o" at bounding box center [561, 359] width 37 height 37
click at [356, 308] on button "b" at bounding box center [352, 307] width 37 height 37
click at [508, 309] on button "e" at bounding box center [509, 307] width 37 height 37
click at [719, 357] on button "r" at bounding box center [717, 359] width 37 height 37
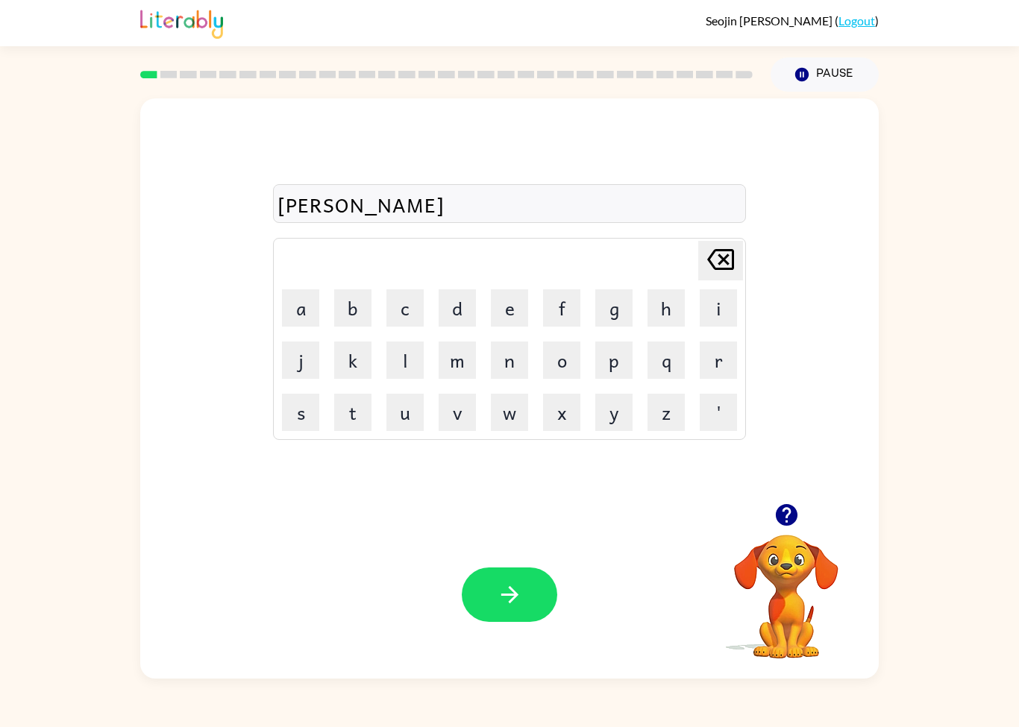
click at [491, 597] on button "button" at bounding box center [509, 594] width 95 height 54
click at [478, 620] on button "button" at bounding box center [509, 594] width 95 height 54
click at [786, 558] on video "Your browser must support playing .mp4 files to use Literably. Please try using…" at bounding box center [785, 585] width 149 height 149
click at [775, 511] on icon "button" at bounding box center [786, 515] width 26 height 26
click at [714, 359] on button "r" at bounding box center [717, 359] width 37 height 37
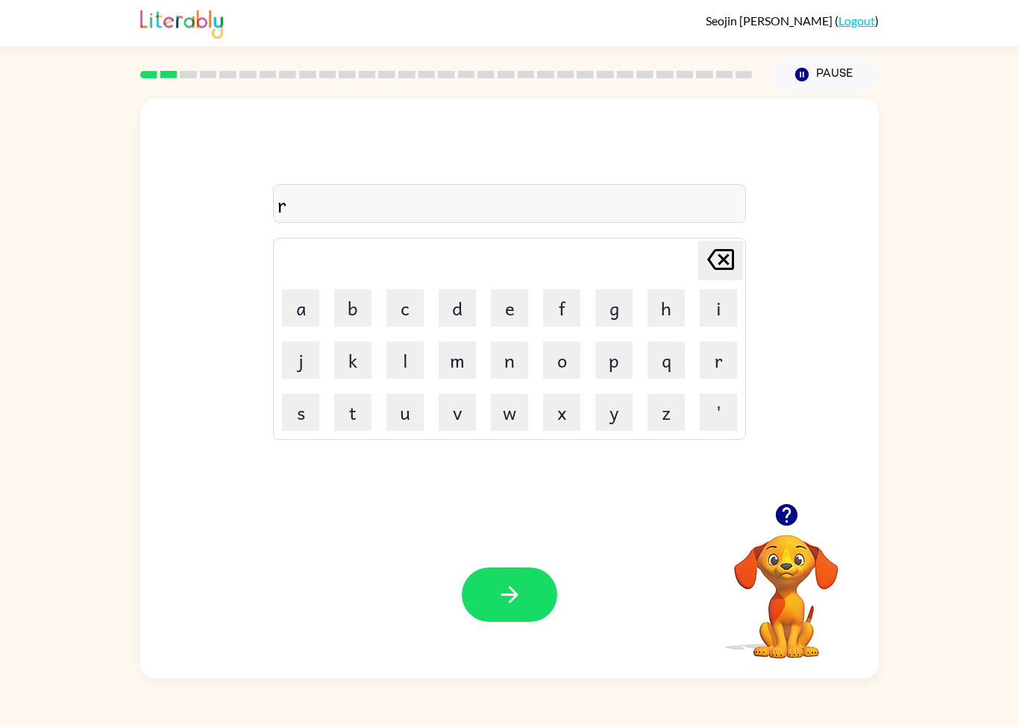
click at [303, 317] on button "a" at bounding box center [300, 307] width 37 height 37
click at [286, 312] on button "a" at bounding box center [300, 307] width 37 height 37
click at [729, 256] on icon "[PERSON_NAME] last character input" at bounding box center [720, 260] width 36 height 36
click at [399, 416] on button "u" at bounding box center [404, 412] width 37 height 37
click at [504, 372] on button "n" at bounding box center [509, 359] width 37 height 37
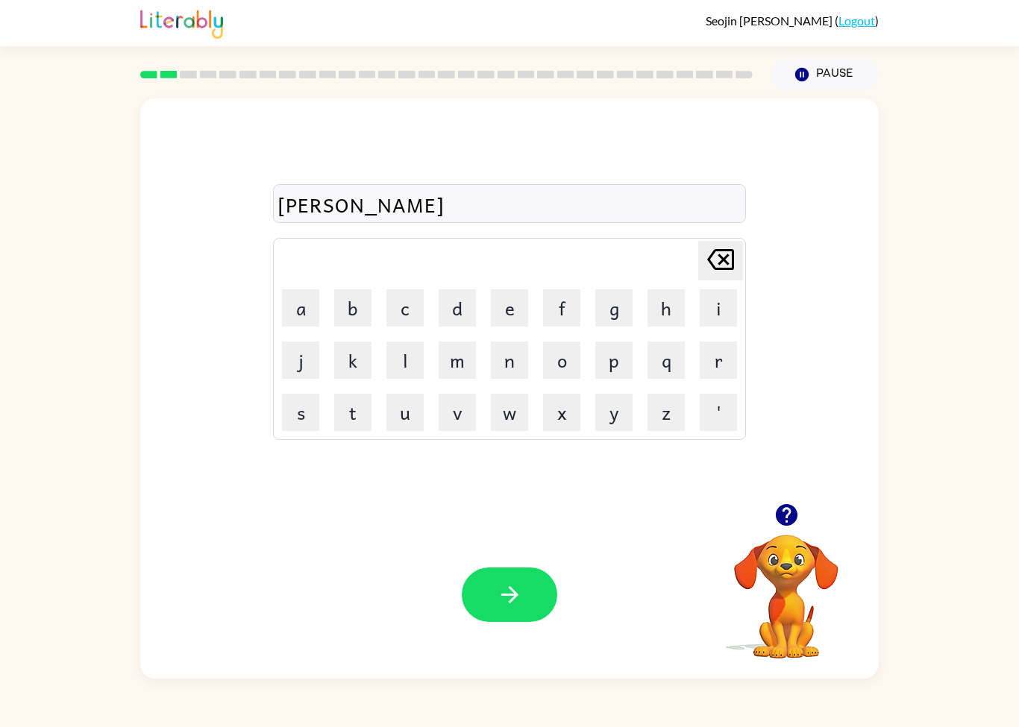
click at [444, 310] on button "d" at bounding box center [456, 307] width 37 height 37
click at [520, 616] on button "button" at bounding box center [509, 594] width 95 height 54
click at [459, 359] on button "m" at bounding box center [456, 359] width 37 height 37
click at [802, 525] on button "button" at bounding box center [786, 515] width 38 height 38
click at [777, 532] on button "button" at bounding box center [786, 515] width 38 height 38
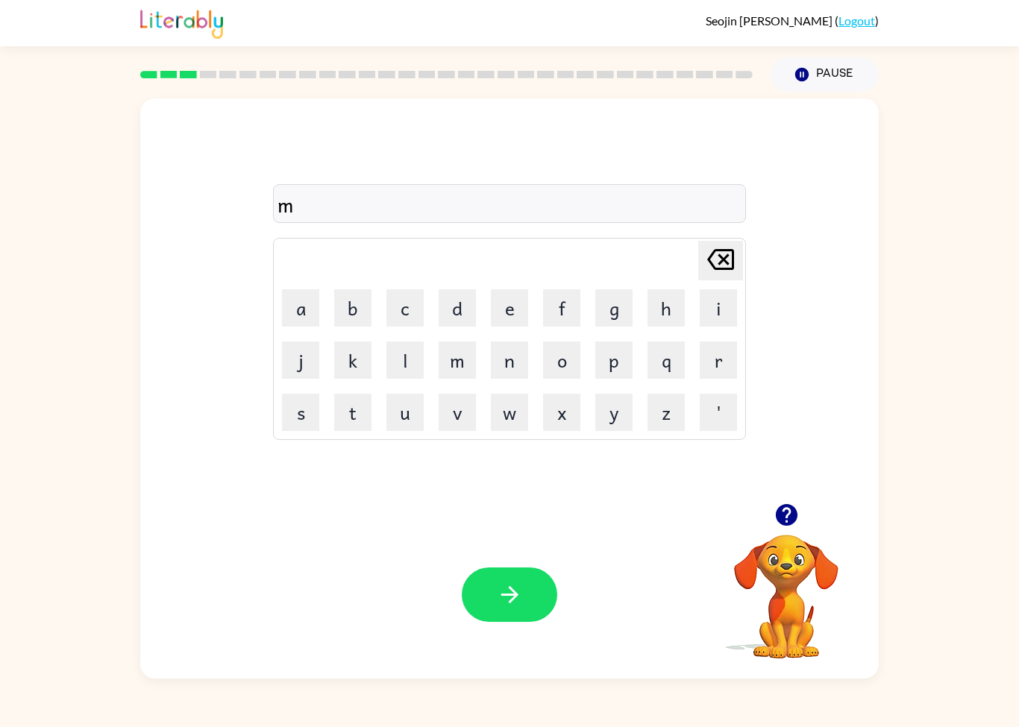
click at [796, 573] on video "Your browser must support playing .mp4 files to use Literably. Please try using…" at bounding box center [785, 585] width 149 height 149
click at [777, 532] on button "button" at bounding box center [786, 515] width 38 height 38
click at [401, 423] on button "u" at bounding box center [404, 412] width 37 height 37
click at [399, 319] on button "c" at bounding box center [404, 307] width 37 height 37
click at [664, 310] on button "h" at bounding box center [665, 307] width 37 height 37
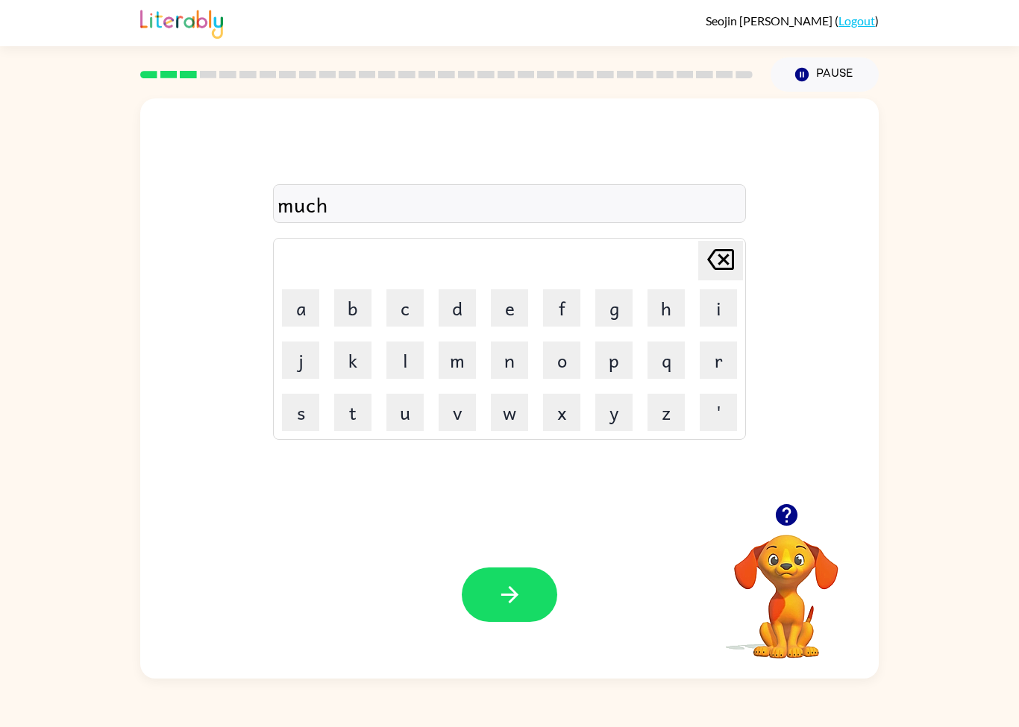
click at [717, 313] on button "i" at bounding box center [717, 307] width 37 height 37
click at [500, 354] on button "n" at bounding box center [509, 359] width 37 height 37
click at [456, 310] on button "d" at bounding box center [456, 307] width 37 height 37
click at [714, 245] on icon "[PERSON_NAME] last character input" at bounding box center [720, 260] width 36 height 36
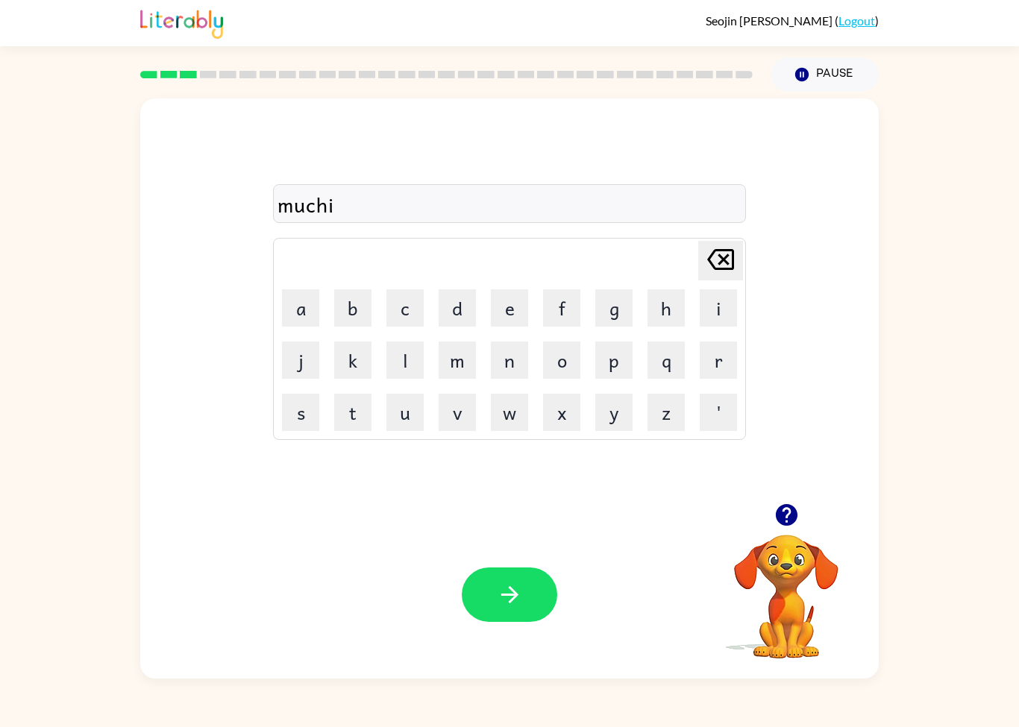
click at [703, 242] on icon "[PERSON_NAME] last character input" at bounding box center [720, 260] width 36 height 36
click at [702, 242] on td "[PERSON_NAME] last character input" at bounding box center [509, 260] width 468 height 41
click at [698, 249] on button "[PERSON_NAME] last character input" at bounding box center [720, 261] width 45 height 40
click at [692, 246] on td "[PERSON_NAME] last character input" at bounding box center [509, 260] width 468 height 41
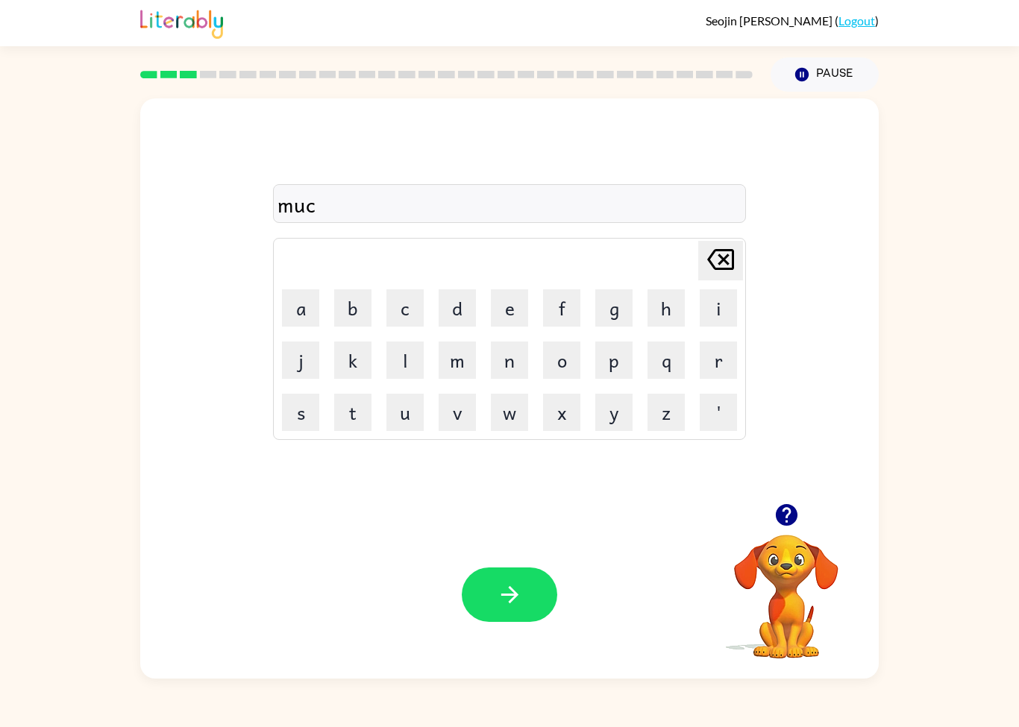
click at [716, 253] on icon "[PERSON_NAME] last character input" at bounding box center [720, 260] width 36 height 36
click at [718, 269] on icon at bounding box center [720, 259] width 27 height 21
click at [403, 411] on button "u" at bounding box center [404, 412] width 37 height 37
click at [295, 412] on button "s" at bounding box center [300, 412] width 37 height 37
click at [662, 315] on button "h" at bounding box center [665, 307] width 37 height 37
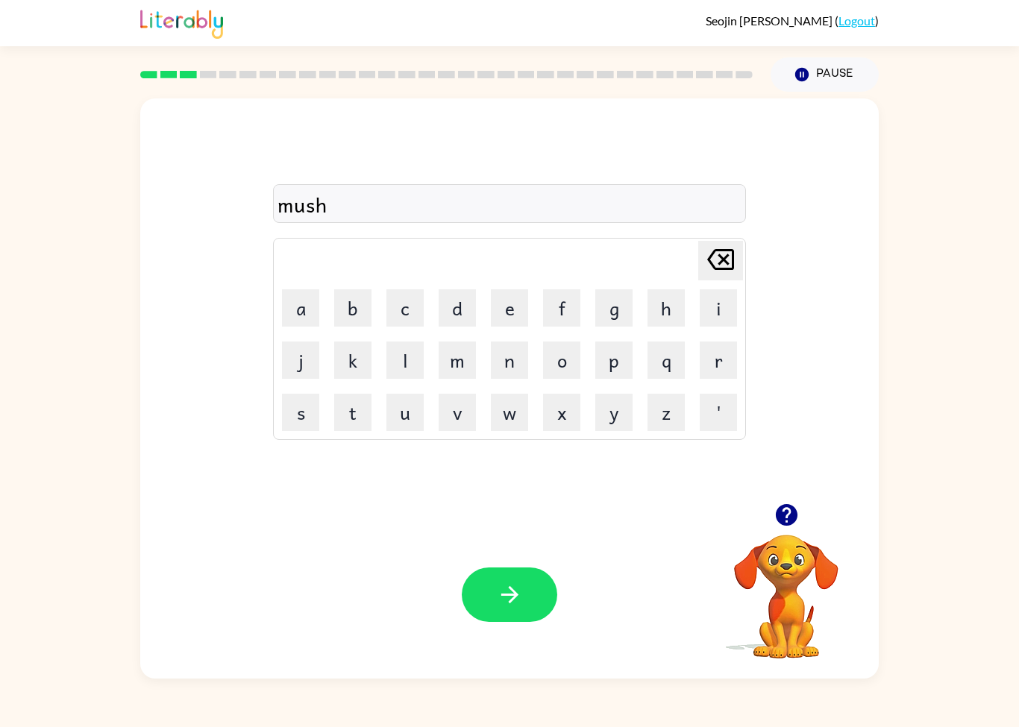
click at [718, 307] on button "i" at bounding box center [717, 307] width 37 height 37
click at [500, 370] on button "n" at bounding box center [509, 359] width 37 height 37
click at [447, 312] on button "d" at bounding box center [456, 307] width 37 height 37
click at [498, 582] on button "button" at bounding box center [509, 594] width 95 height 54
click at [503, 594] on div at bounding box center [509, 594] width 95 height 54
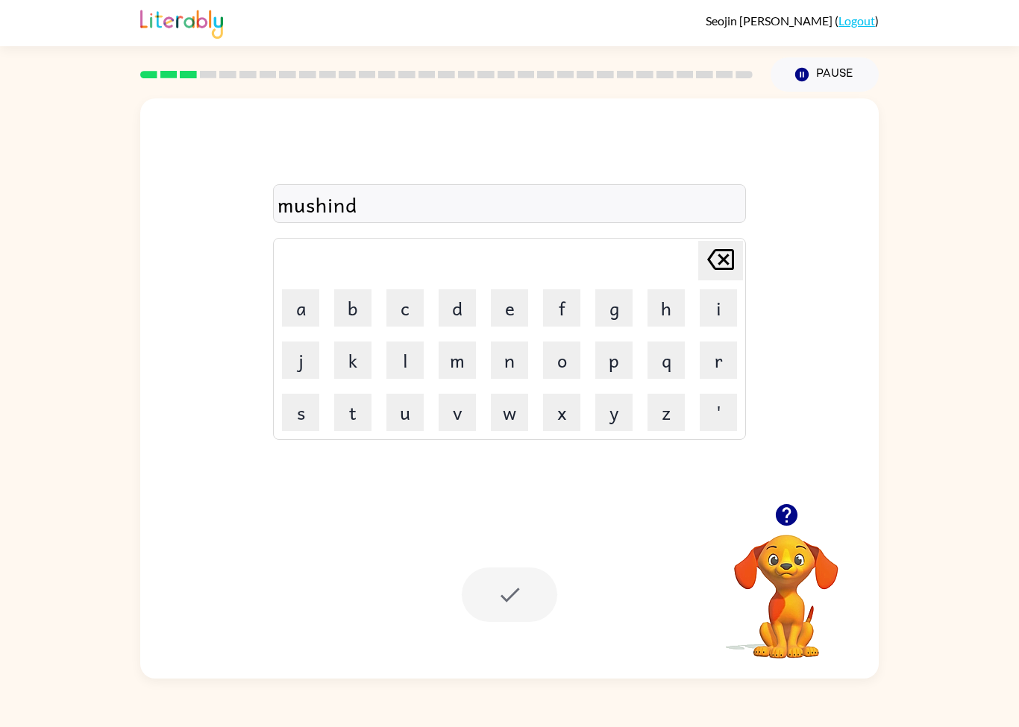
click at [527, 600] on div at bounding box center [509, 594] width 95 height 54
click at [790, 534] on button "button" at bounding box center [786, 515] width 38 height 38
click at [478, 392] on td "v" at bounding box center [457, 412] width 51 height 51
click at [504, 412] on button "w" at bounding box center [509, 412] width 37 height 37
click at [710, 260] on icon "[PERSON_NAME] last character input" at bounding box center [720, 260] width 36 height 36
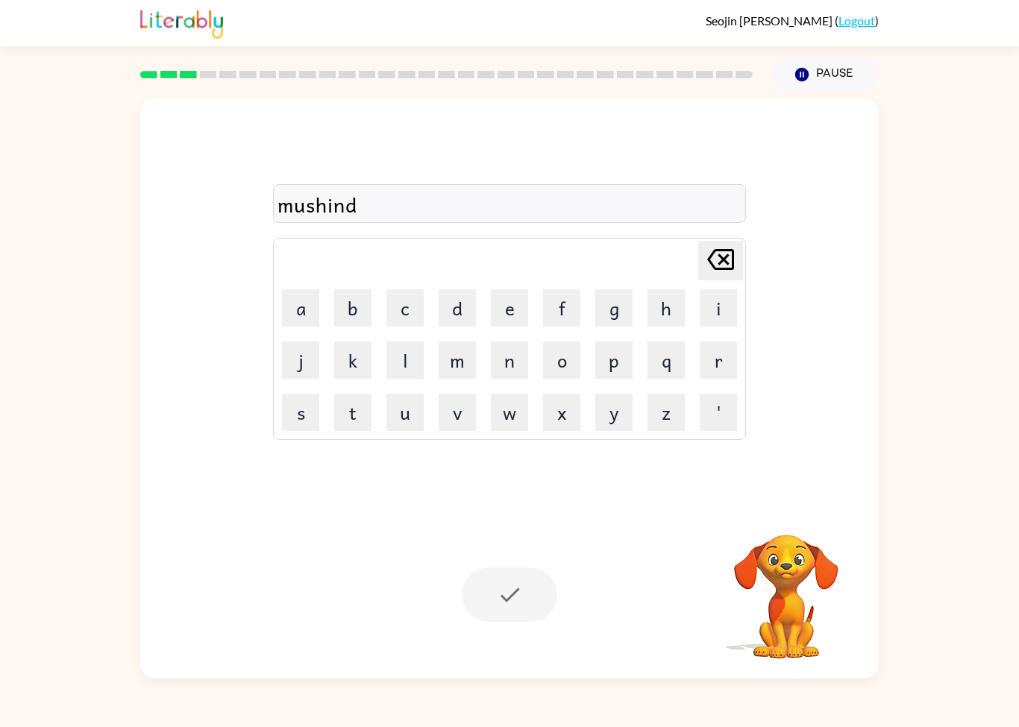
click at [496, 586] on div at bounding box center [509, 594] width 95 height 54
click at [495, 602] on div at bounding box center [509, 594] width 95 height 54
click at [709, 264] on icon "[PERSON_NAME] last character input" at bounding box center [720, 260] width 36 height 36
click at [456, 314] on button "d" at bounding box center [456, 307] width 37 height 37
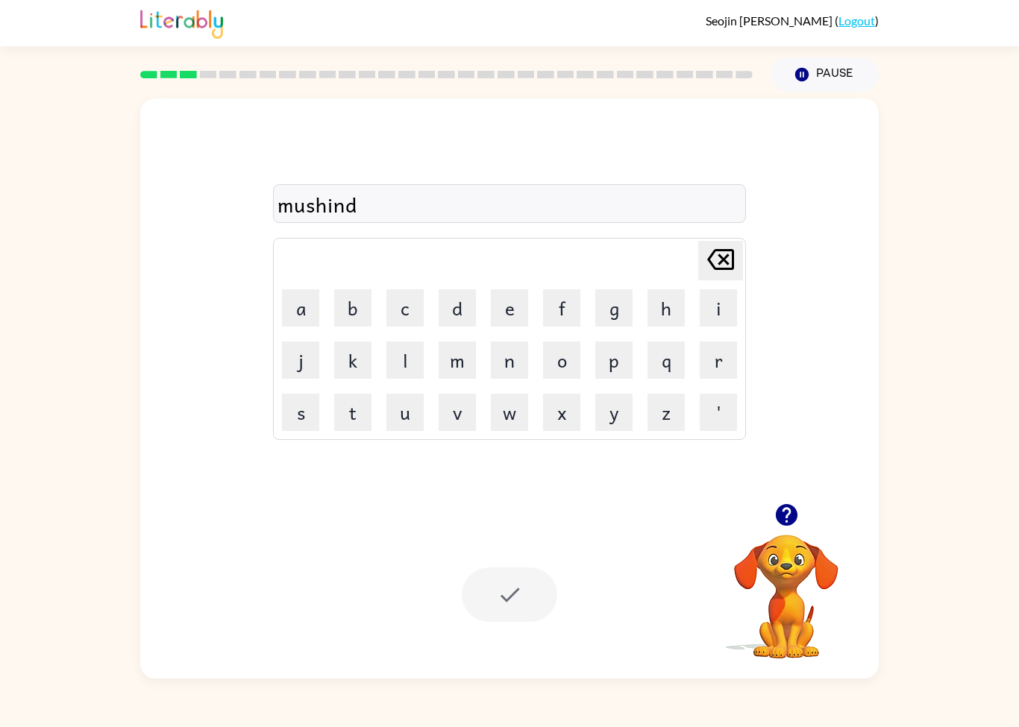
click at [490, 599] on div at bounding box center [509, 594] width 95 height 54
click at [503, 593] on div at bounding box center [509, 594] width 95 height 54
click at [513, 601] on div at bounding box center [509, 594] width 95 height 54
click at [513, 600] on div at bounding box center [509, 594] width 95 height 54
click at [497, 615] on div at bounding box center [509, 594] width 95 height 54
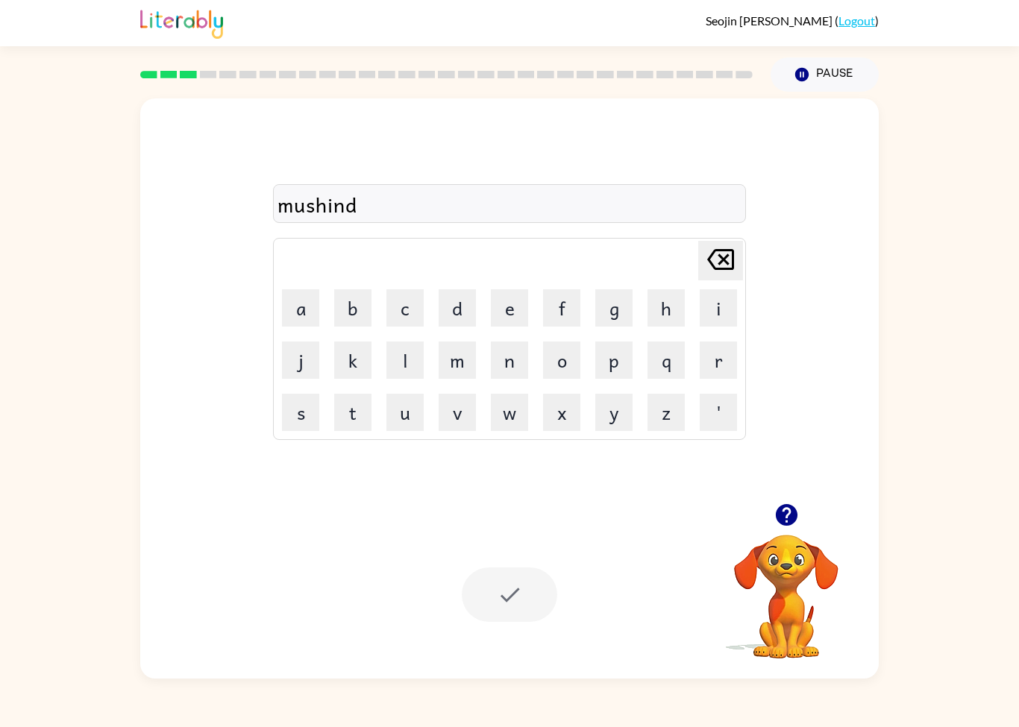
click at [493, 570] on div at bounding box center [509, 594] width 95 height 54
click at [492, 569] on div at bounding box center [509, 594] width 95 height 54
click at [488, 573] on div at bounding box center [509, 594] width 95 height 54
click at [487, 573] on div at bounding box center [509, 594] width 95 height 54
click at [529, 582] on div at bounding box center [509, 594] width 95 height 54
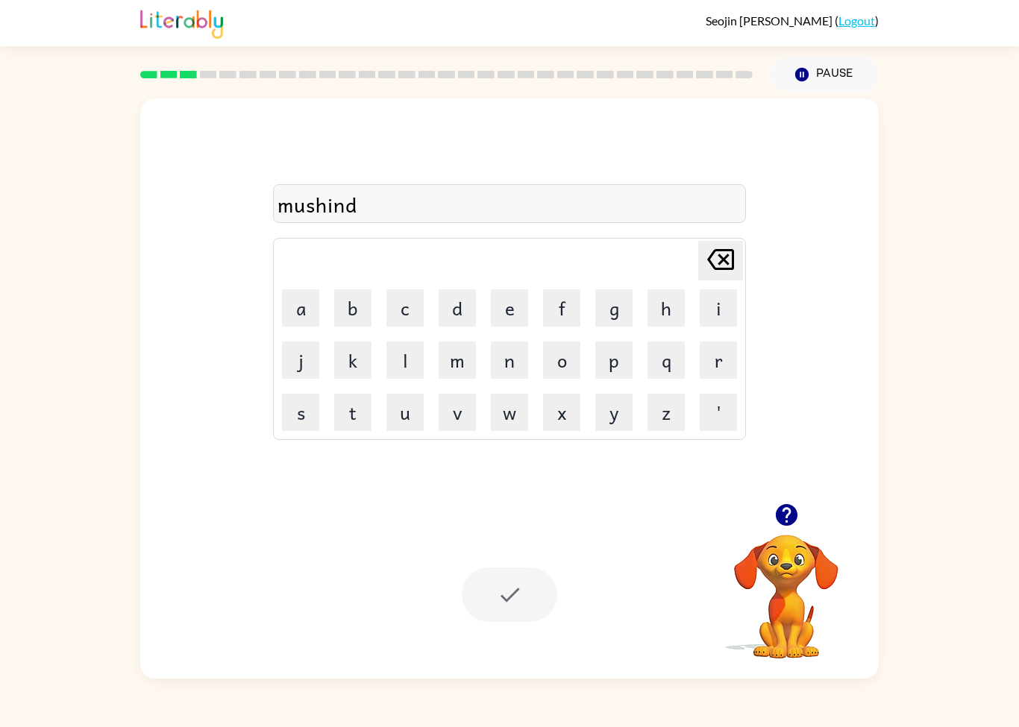
click at [514, 638] on div "Your browser must support playing .mp4 files to use Literably. Please try using…" at bounding box center [509, 595] width 738 height 168
click at [357, 424] on button "t" at bounding box center [352, 412] width 37 height 37
click at [719, 356] on button "r" at bounding box center [717, 359] width 37 height 37
click at [300, 322] on button "a" at bounding box center [300, 307] width 37 height 37
click at [731, 316] on button "i" at bounding box center [717, 307] width 37 height 37
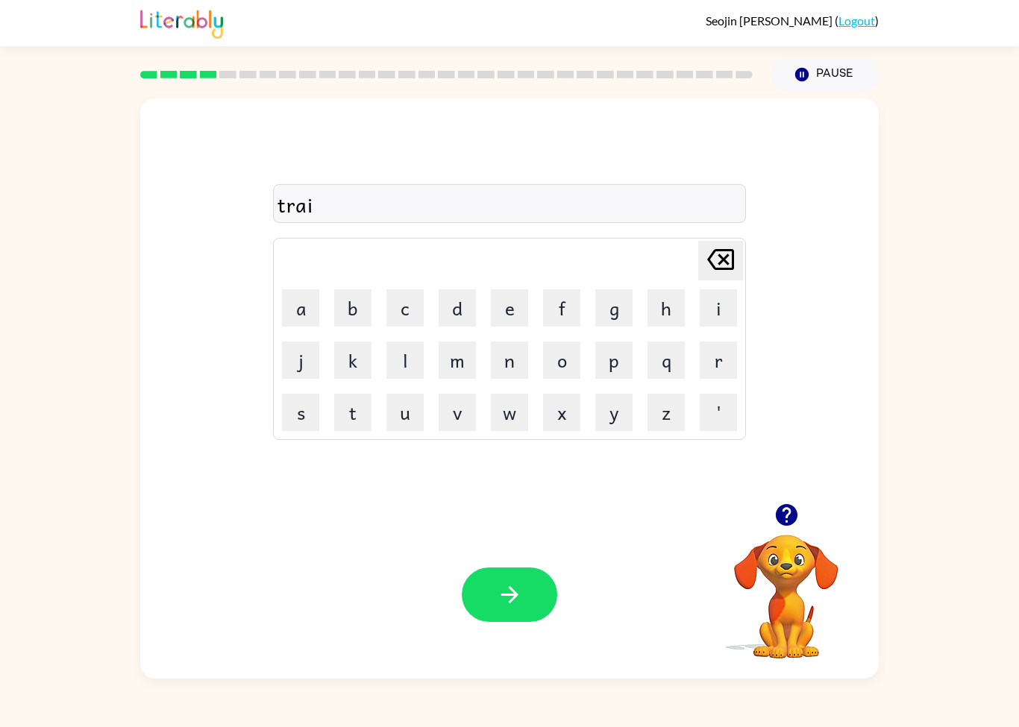
click at [507, 372] on button "n" at bounding box center [509, 359] width 37 height 37
click at [503, 585] on icon "button" at bounding box center [510, 595] width 26 height 26
click at [452, 313] on button "d" at bounding box center [456, 307] width 37 height 37
click at [512, 315] on button "e" at bounding box center [509, 307] width 37 height 37
click at [556, 299] on button "f" at bounding box center [561, 307] width 37 height 37
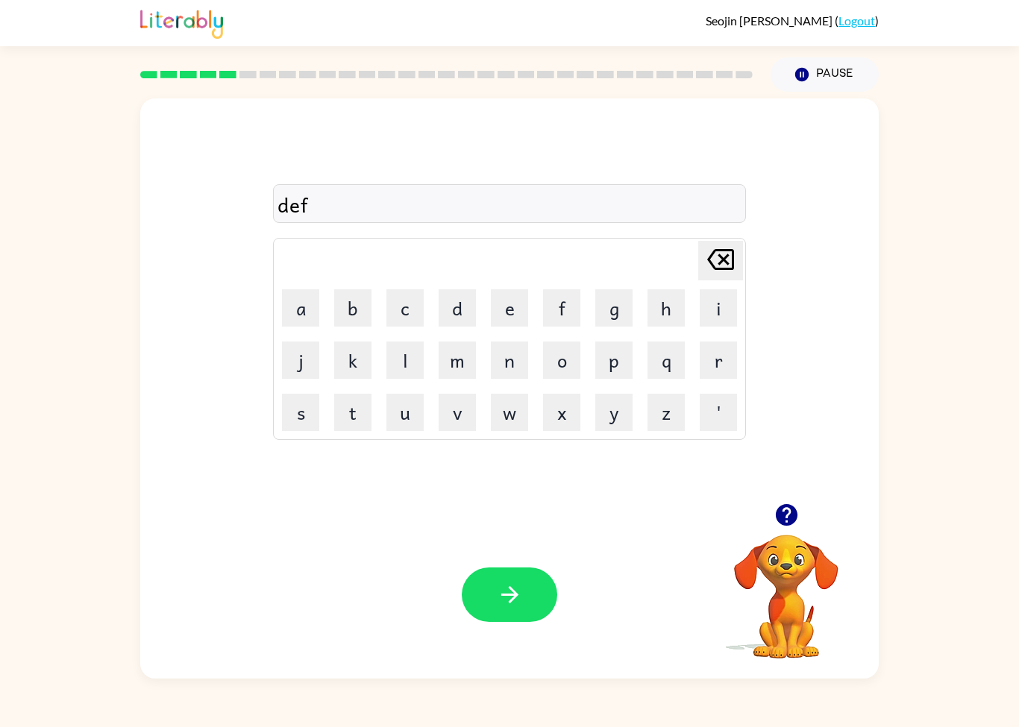
click at [297, 320] on button "a" at bounding box center [300, 307] width 37 height 37
click at [293, 416] on button "s" at bounding box center [300, 412] width 37 height 37
click at [722, 315] on button "i" at bounding box center [717, 307] width 37 height 37
click at [300, 420] on button "s" at bounding box center [300, 412] width 37 height 37
click at [473, 608] on button "button" at bounding box center [509, 594] width 95 height 54
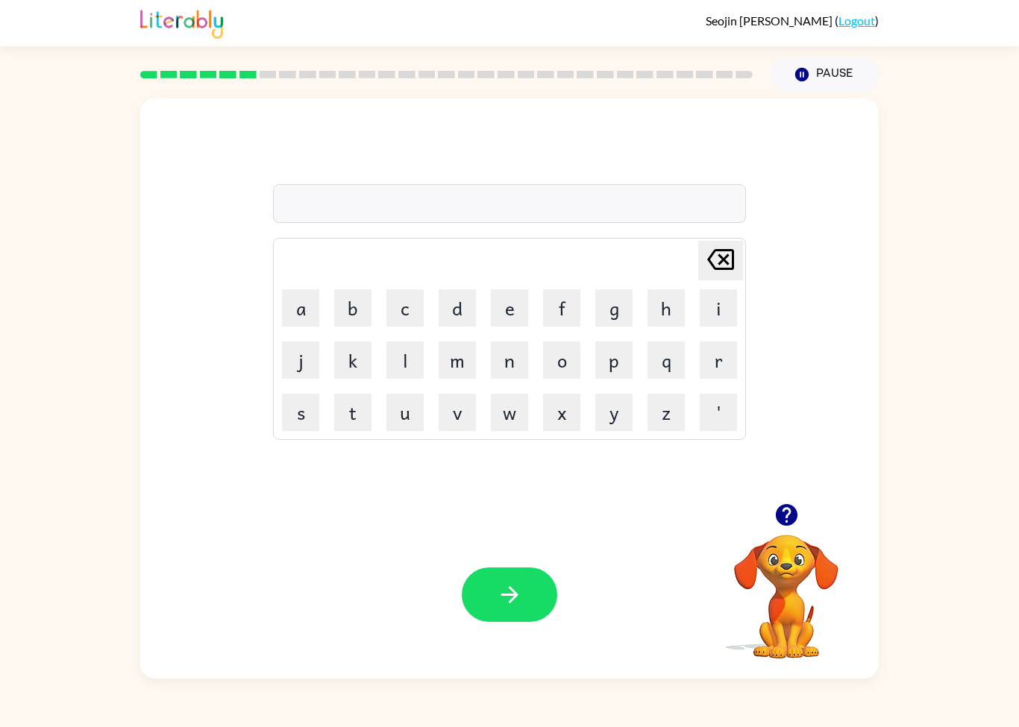
click at [461, 419] on button "v" at bounding box center [456, 412] width 37 height 37
click at [302, 316] on button "a" at bounding box center [300, 307] width 37 height 37
click at [359, 373] on button "k" at bounding box center [352, 359] width 37 height 37
click at [313, 409] on button "s" at bounding box center [300, 412] width 37 height 37
click at [653, 310] on button "h" at bounding box center [665, 307] width 37 height 37
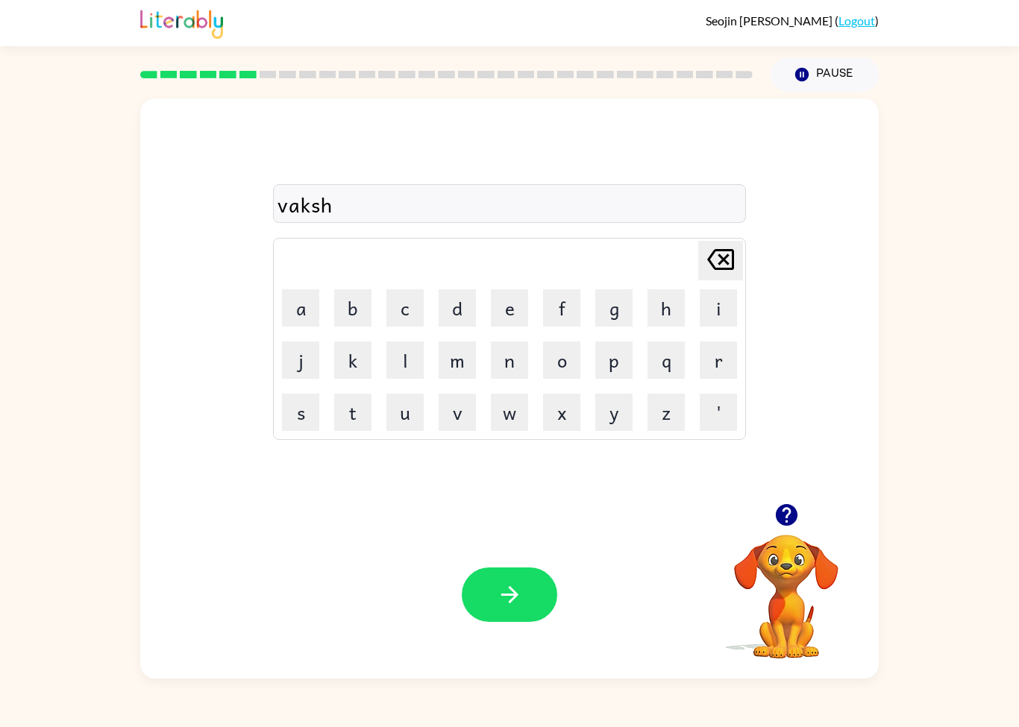
click at [710, 310] on button "i" at bounding box center [717, 307] width 37 height 37
click at [699, 262] on button "[PERSON_NAME] last character input" at bounding box center [720, 261] width 45 height 40
click at [696, 259] on td "[PERSON_NAME] last character input" at bounding box center [509, 260] width 468 height 41
click at [709, 256] on icon "[PERSON_NAME] last character input" at bounding box center [720, 260] width 36 height 36
click at [708, 256] on icon "[PERSON_NAME] last character input" at bounding box center [720, 260] width 36 height 36
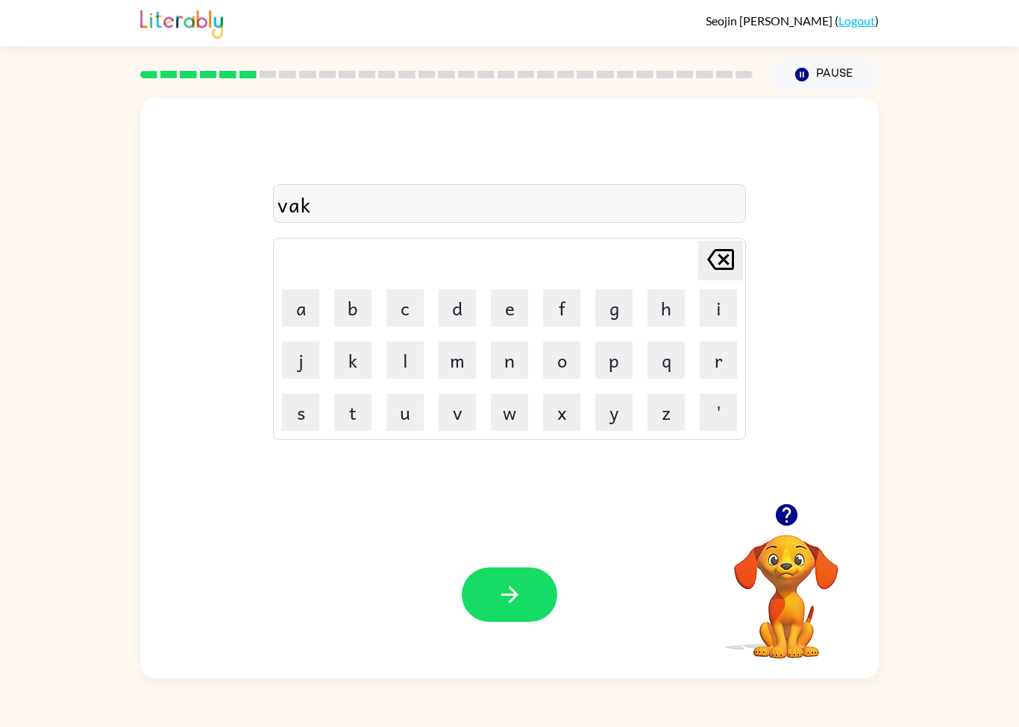
click at [734, 266] on icon at bounding box center [720, 259] width 27 height 21
click at [416, 297] on button "c" at bounding box center [404, 307] width 37 height 37
click at [300, 320] on button "a" at bounding box center [300, 307] width 37 height 37
click at [350, 412] on button "t" at bounding box center [352, 412] width 37 height 37
click at [301, 377] on button "j" at bounding box center [300, 359] width 37 height 37
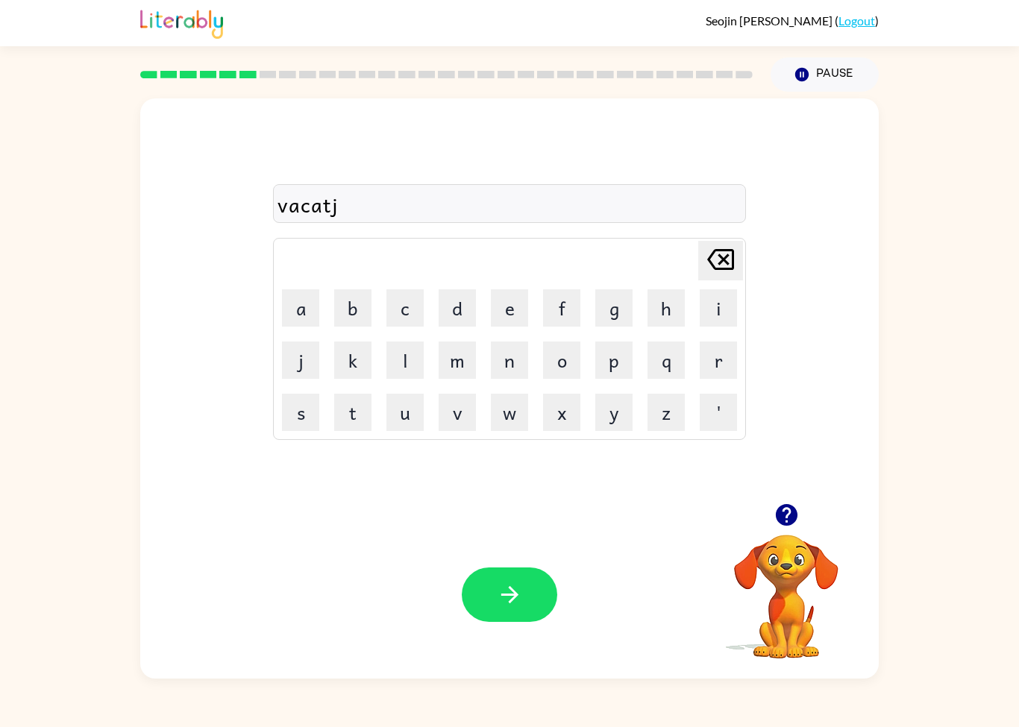
click at [710, 261] on icon at bounding box center [720, 259] width 27 height 21
click at [712, 318] on button "i" at bounding box center [717, 307] width 37 height 37
click at [559, 364] on button "o" at bounding box center [561, 359] width 37 height 37
click at [499, 357] on button "n" at bounding box center [509, 359] width 37 height 37
click at [516, 578] on button "button" at bounding box center [509, 594] width 95 height 54
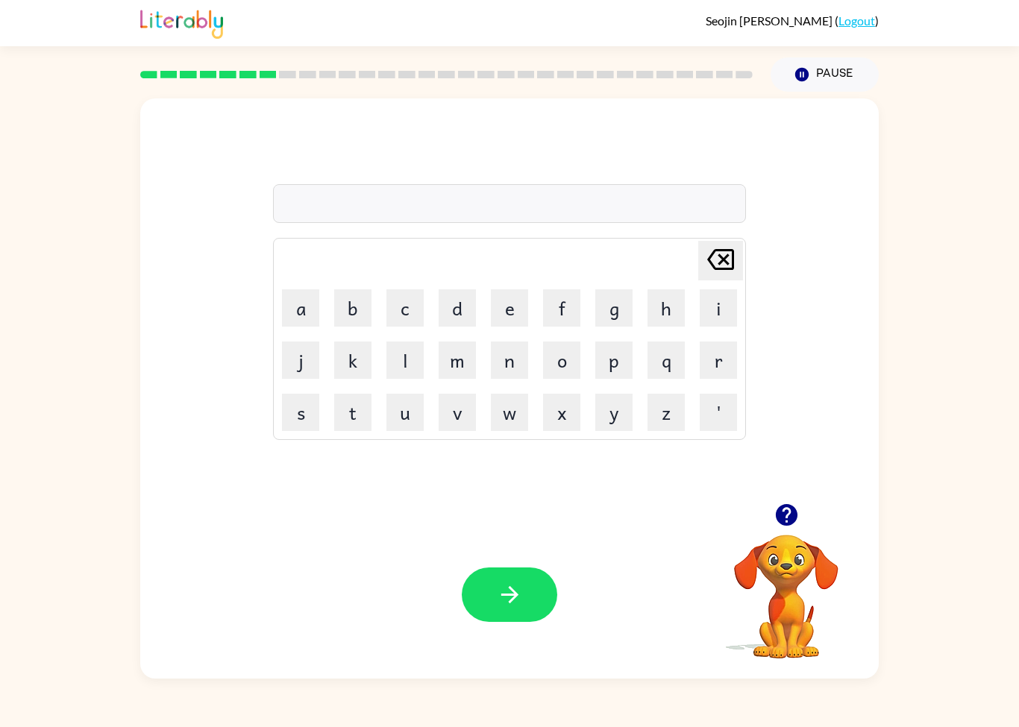
click at [614, 374] on button "p" at bounding box center [613, 359] width 37 height 37
click at [391, 421] on button "u" at bounding box center [404, 412] width 37 height 37
click at [456, 325] on button "d" at bounding box center [456, 307] width 37 height 37
click at [397, 365] on button "l" at bounding box center [404, 359] width 37 height 37
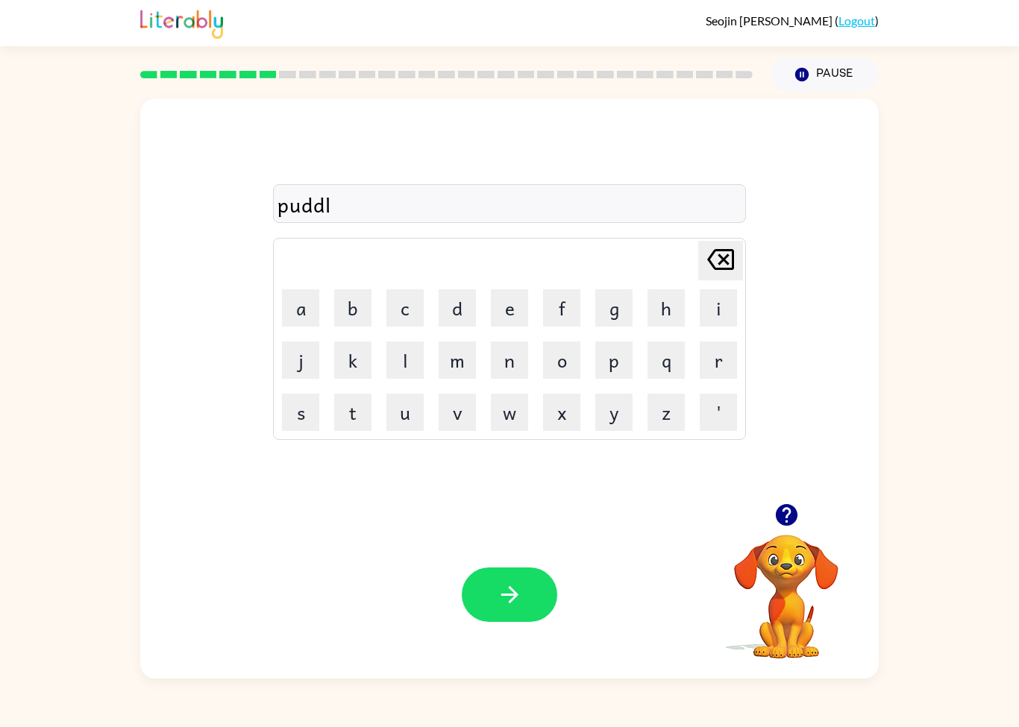
click at [506, 310] on button "e" at bounding box center [509, 307] width 37 height 37
click at [474, 611] on button "button" at bounding box center [509, 594] width 95 height 54
click at [19, 356] on div "Delete Delete last character input a b c d e f g h i j k l m n o p q r s t u v …" at bounding box center [509, 385] width 1019 height 587
click at [778, 536] on video "Your browser must support playing .mp4 files to use Literably. Please try using…" at bounding box center [785, 585] width 149 height 149
click at [776, 512] on icon "button" at bounding box center [786, 515] width 22 height 22
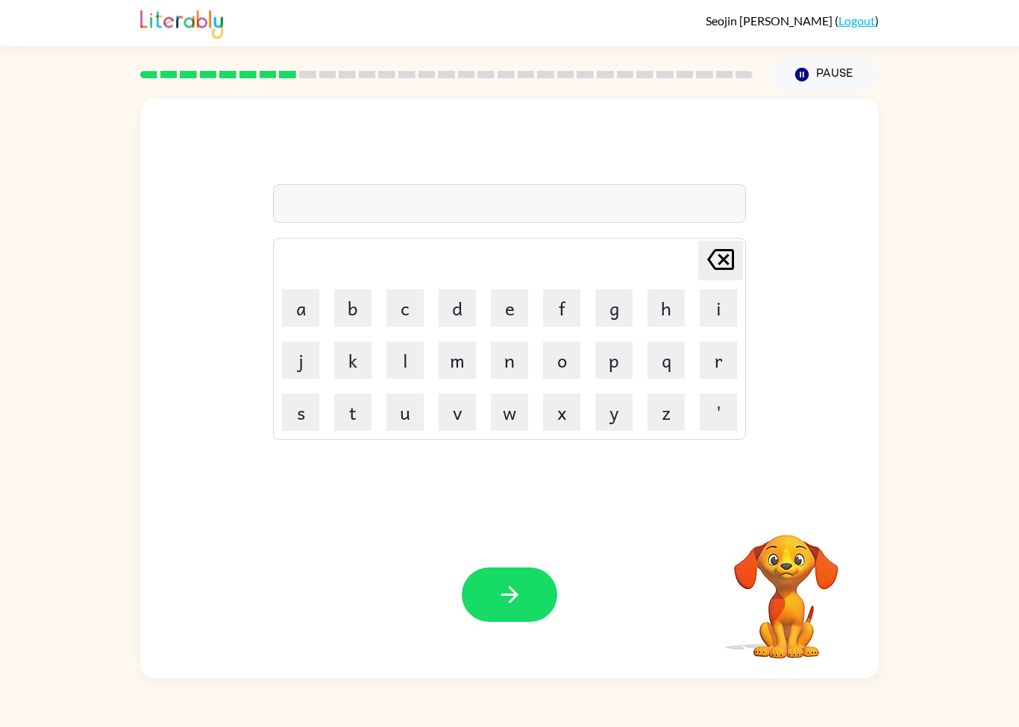
click at [497, 352] on button "n" at bounding box center [509, 359] width 37 height 37
click at [720, 298] on button "i" at bounding box center [717, 307] width 37 height 37
click at [212, 68] on div at bounding box center [446, 74] width 630 height 52
click at [787, 517] on icon "button" at bounding box center [786, 515] width 26 height 26
click at [711, 372] on button "r" at bounding box center [717, 359] width 37 height 37
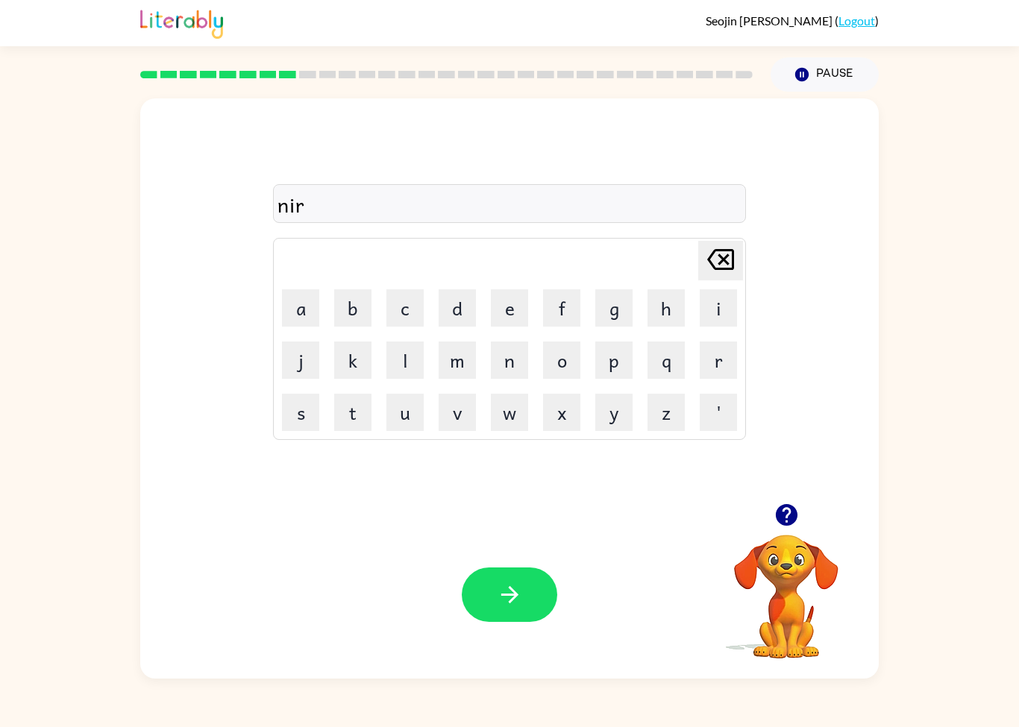
click at [404, 324] on button "c" at bounding box center [404, 307] width 37 height 37
click at [711, 297] on button "i" at bounding box center [717, 307] width 37 height 37
click at [380, 365] on td "l" at bounding box center [405, 360] width 51 height 51
click at [382, 356] on td "l" at bounding box center [405, 360] width 51 height 51
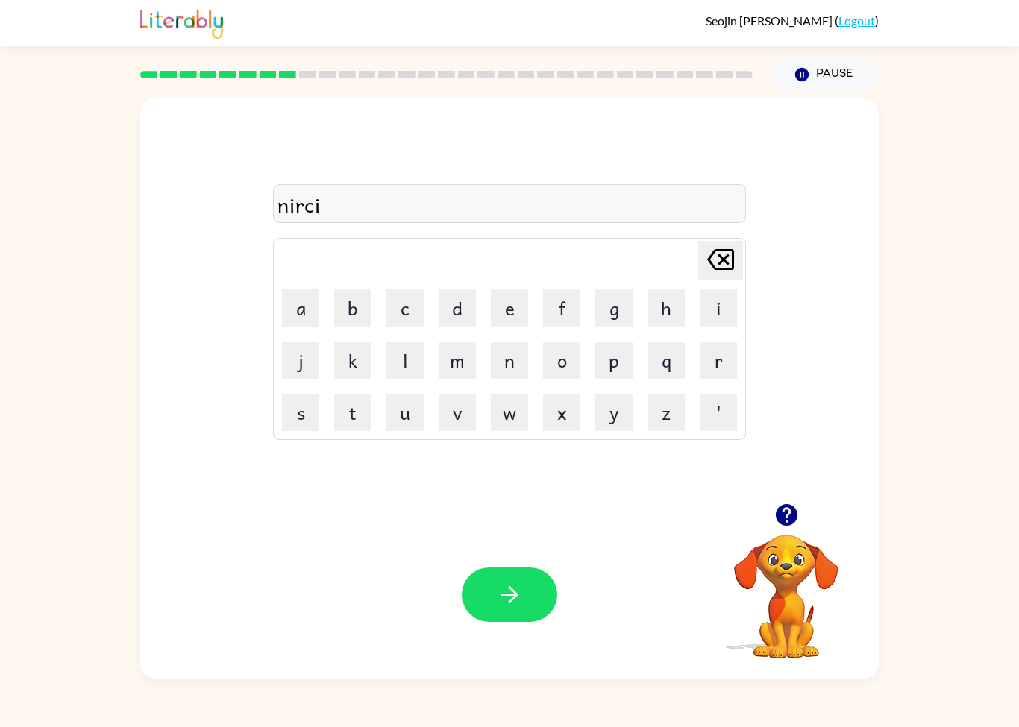
click at [382, 356] on td "l" at bounding box center [405, 360] width 51 height 51
click at [402, 348] on button "l" at bounding box center [404, 359] width 37 height 37
click at [388, 352] on button "l" at bounding box center [404, 359] width 37 height 37
click at [488, 617] on button "button" at bounding box center [509, 594] width 95 height 54
click at [784, 517] on icon "button" at bounding box center [786, 515] width 22 height 22
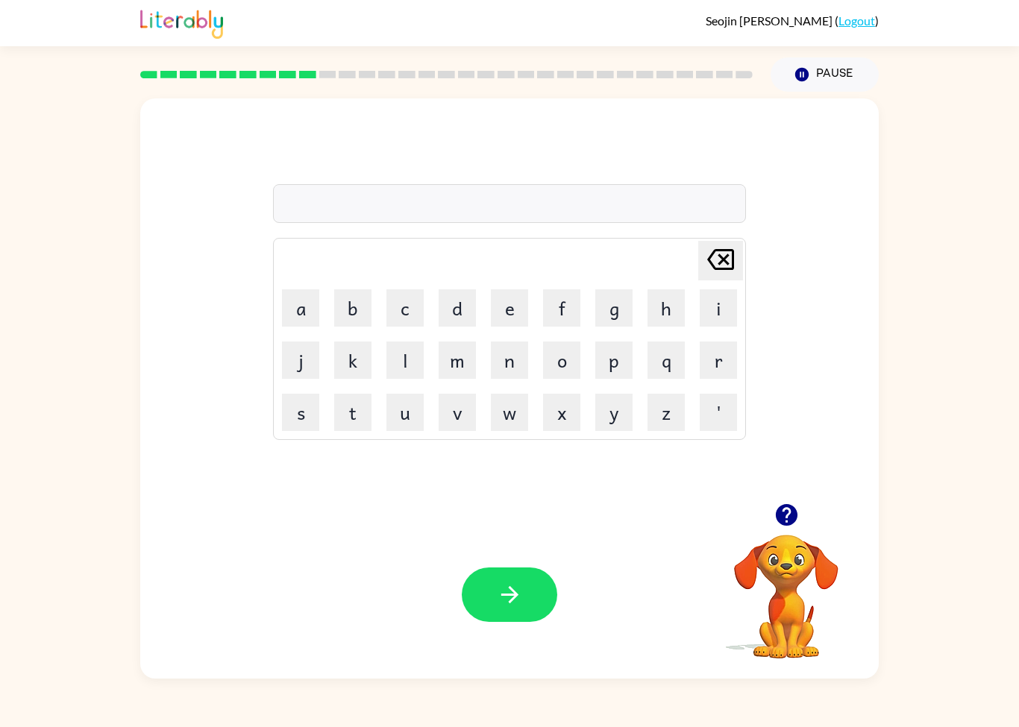
click at [789, 533] on button "button" at bounding box center [786, 515] width 38 height 38
click at [787, 532] on button "button" at bounding box center [786, 515] width 38 height 38
click at [447, 367] on button "m" at bounding box center [456, 359] width 37 height 37
click at [717, 301] on button "i" at bounding box center [717, 307] width 37 height 37
click at [731, 250] on icon at bounding box center [720, 259] width 27 height 21
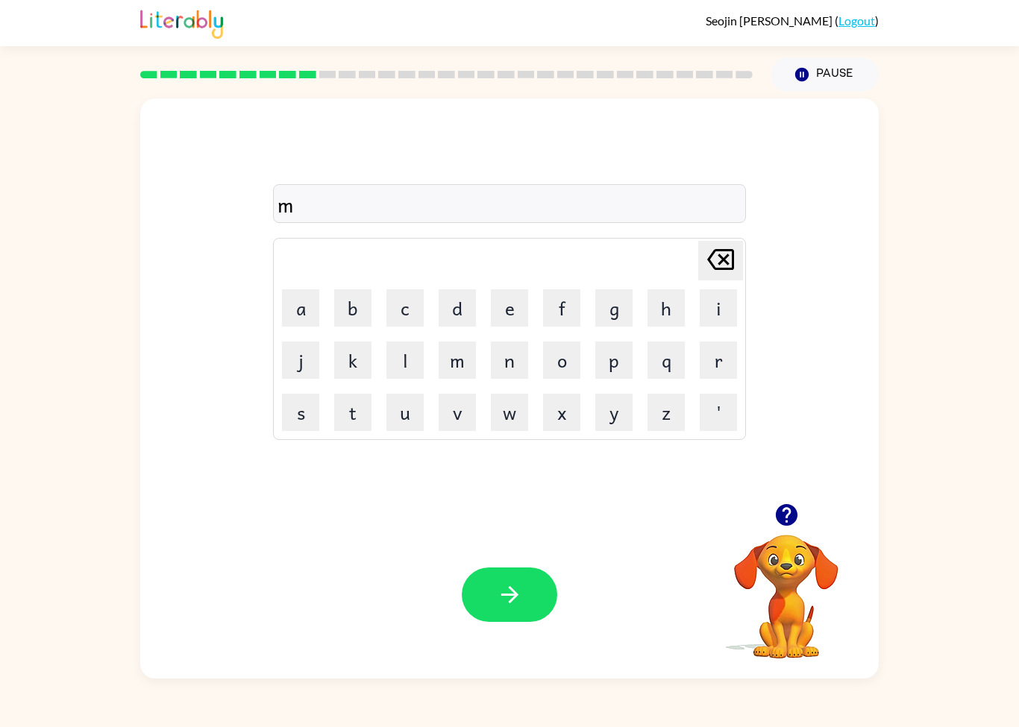
click at [499, 315] on button "e" at bounding box center [509, 307] width 37 height 37
click at [717, 262] on icon "[PERSON_NAME] last character input" at bounding box center [720, 260] width 36 height 36
click at [720, 249] on icon "[PERSON_NAME] last character input" at bounding box center [720, 260] width 36 height 36
click at [766, 536] on video "Your browser must support playing .mp4 files to use Literably. Please try using…" at bounding box center [785, 585] width 149 height 149
click at [781, 519] on icon "button" at bounding box center [786, 515] width 22 height 22
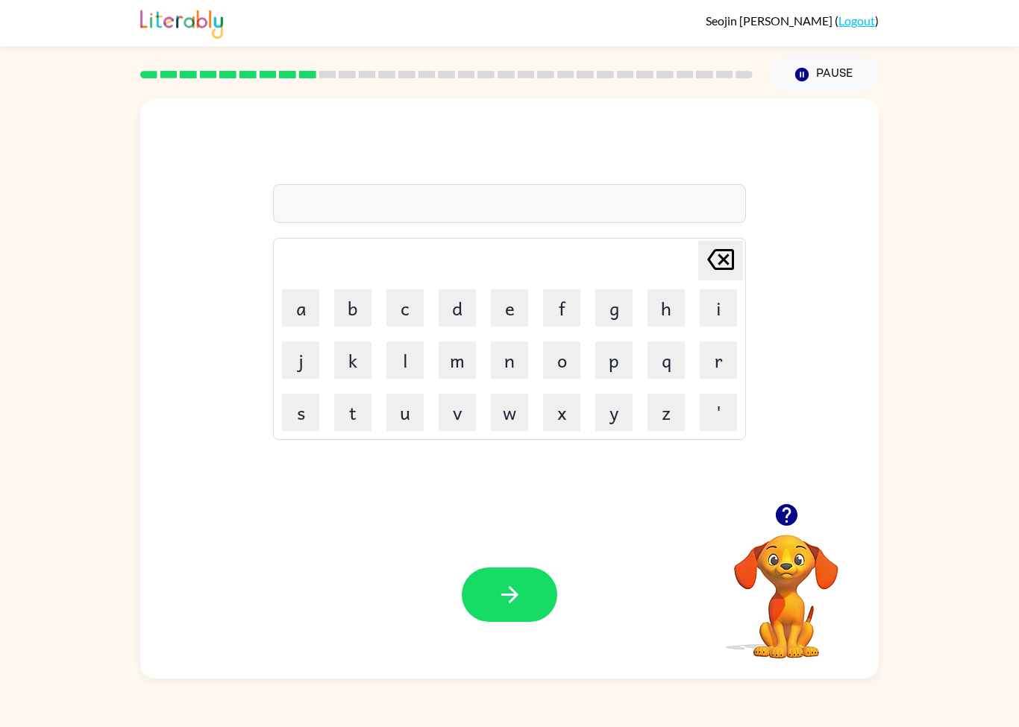
click at [509, 376] on button "n" at bounding box center [509, 359] width 37 height 37
click at [509, 313] on button "e" at bounding box center [509, 307] width 37 height 37
click at [509, 312] on button "e" at bounding box center [509, 307] width 37 height 37
click at [459, 305] on button "d" at bounding box center [456, 307] width 37 height 37
click at [505, 606] on icon "button" at bounding box center [510, 595] width 26 height 26
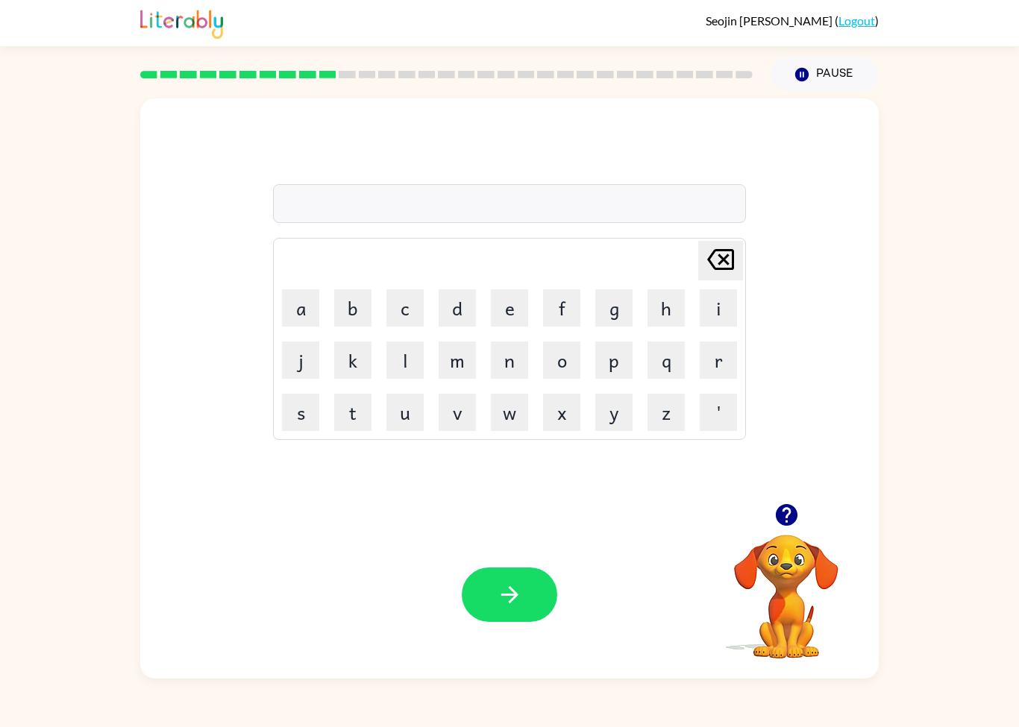
click at [769, 512] on button "button" at bounding box center [786, 515] width 38 height 38
click at [787, 601] on video "Your browser must support playing .mp4 files to use Literably. Please try using…" at bounding box center [785, 585] width 149 height 149
click at [786, 532] on button "button" at bounding box center [786, 515] width 38 height 38
click at [449, 318] on button "d" at bounding box center [456, 307] width 37 height 37
click at [494, 318] on button "e" at bounding box center [509, 307] width 37 height 37
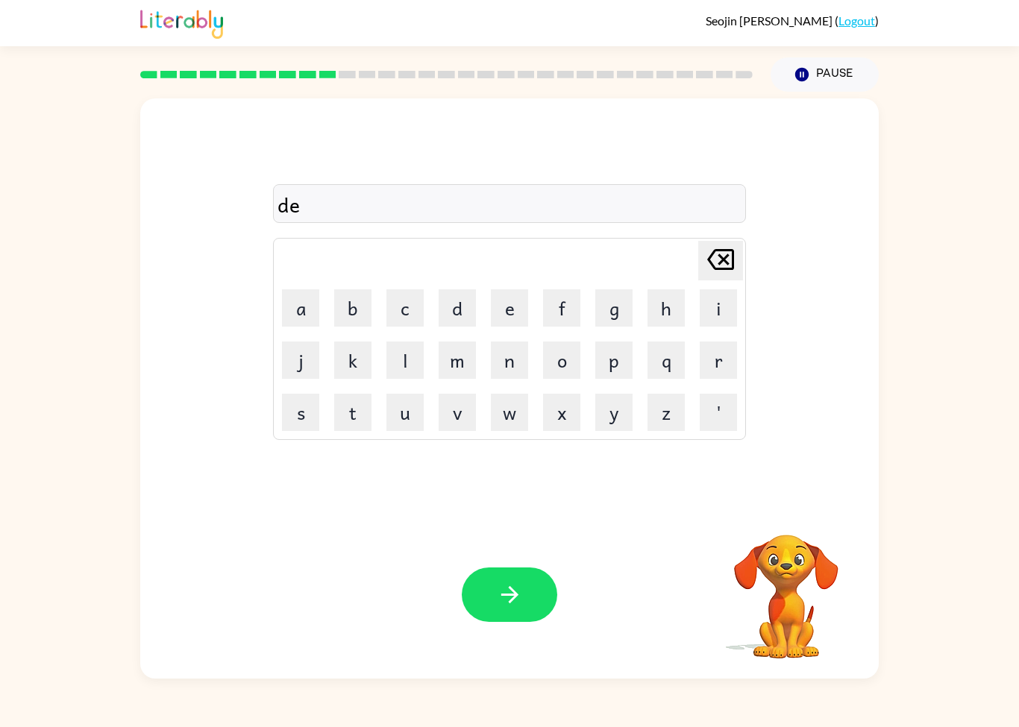
click at [293, 426] on button "s" at bounding box center [300, 412] width 37 height 37
click at [356, 411] on button "t" at bounding box center [352, 412] width 37 height 37
click at [702, 368] on button "r" at bounding box center [717, 359] width 37 height 37
click at [302, 422] on button "s" at bounding box center [300, 412] width 37 height 37
click at [301, 422] on button "s" at bounding box center [300, 412] width 37 height 37
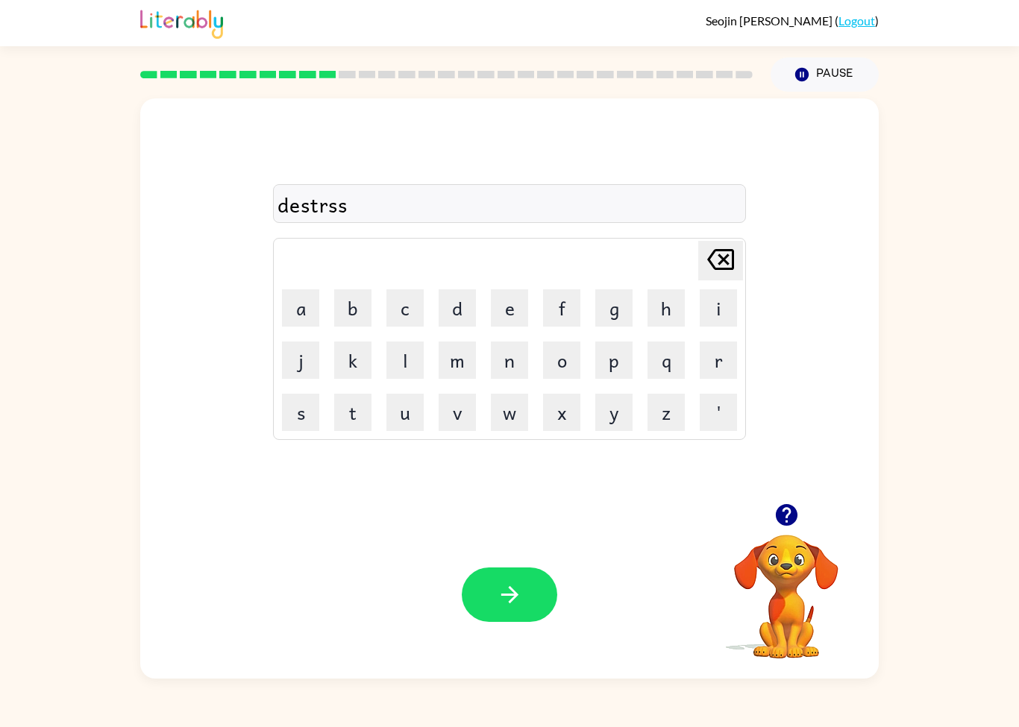
click at [291, 412] on button "s" at bounding box center [300, 412] width 37 height 37
click at [725, 256] on icon "[PERSON_NAME] last character input" at bounding box center [720, 260] width 36 height 36
click at [486, 592] on button "button" at bounding box center [509, 594] width 95 height 54
click at [784, 513] on icon "button" at bounding box center [786, 515] width 22 height 22
click at [727, 355] on button "r" at bounding box center [717, 359] width 37 height 37
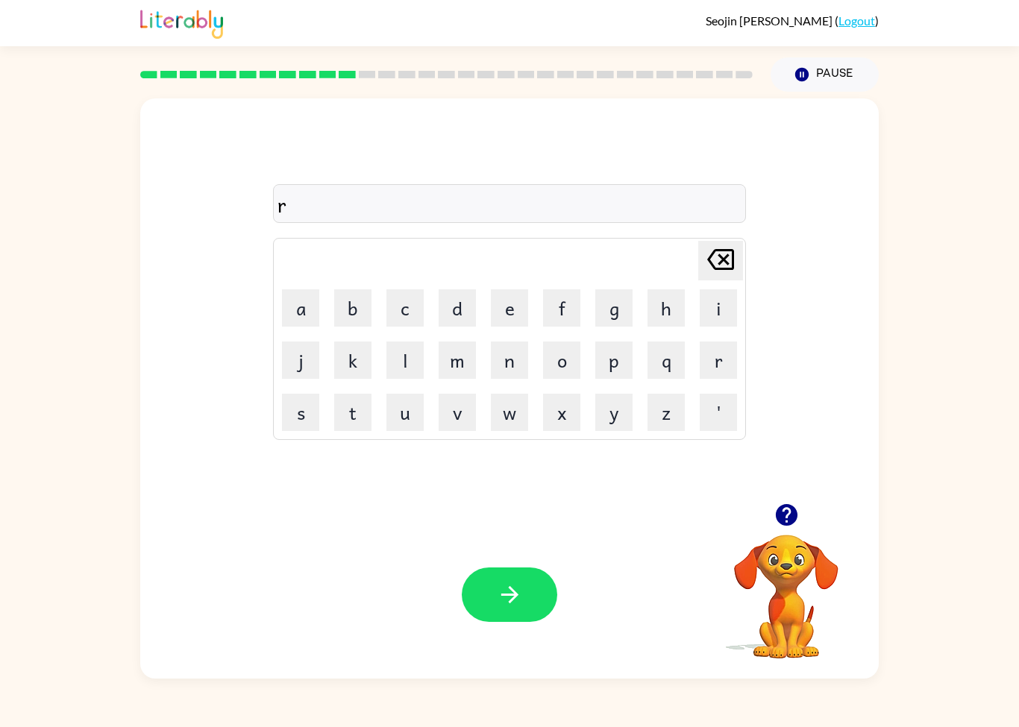
click at [555, 362] on button "o" at bounding box center [561, 359] width 37 height 37
click at [364, 409] on button "t" at bounding box center [352, 412] width 37 height 37
click at [502, 309] on button "e" at bounding box center [509, 307] width 37 height 37
click at [523, 605] on button "button" at bounding box center [509, 594] width 95 height 54
click at [350, 318] on button "b" at bounding box center [352, 307] width 37 height 37
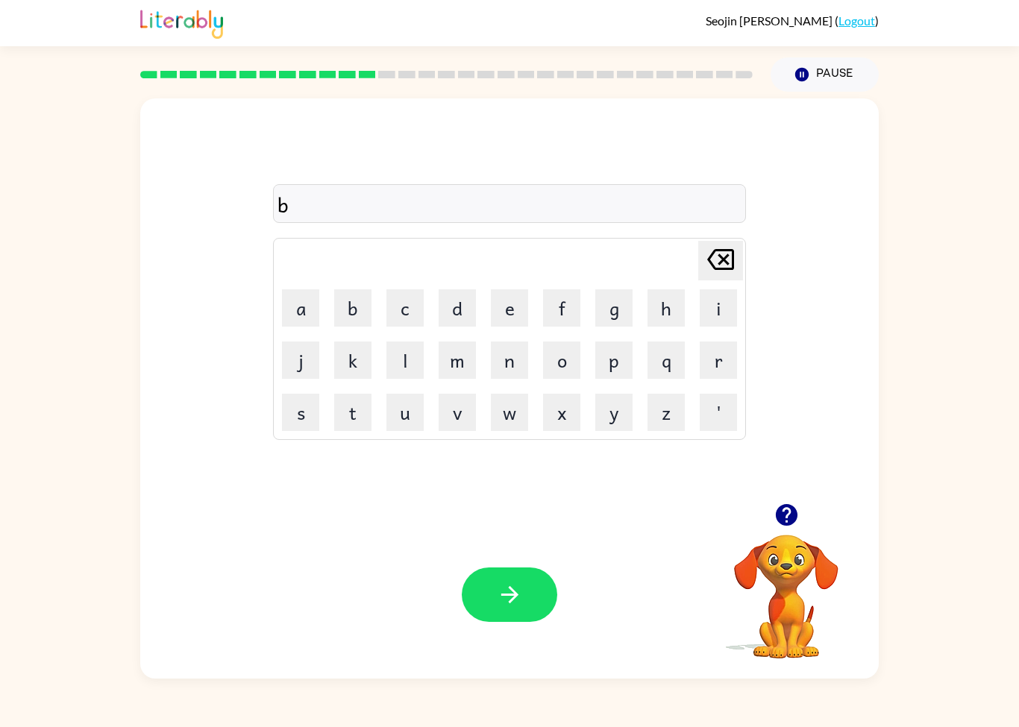
click at [728, 274] on icon "[PERSON_NAME] last character input" at bounding box center [720, 260] width 36 height 36
click at [303, 325] on button "a" at bounding box center [300, 307] width 37 height 37
click at [344, 309] on button "b" at bounding box center [352, 307] width 37 height 37
click at [509, 317] on button "e" at bounding box center [509, 307] width 37 height 37
click at [605, 307] on button "g" at bounding box center [613, 307] width 37 height 37
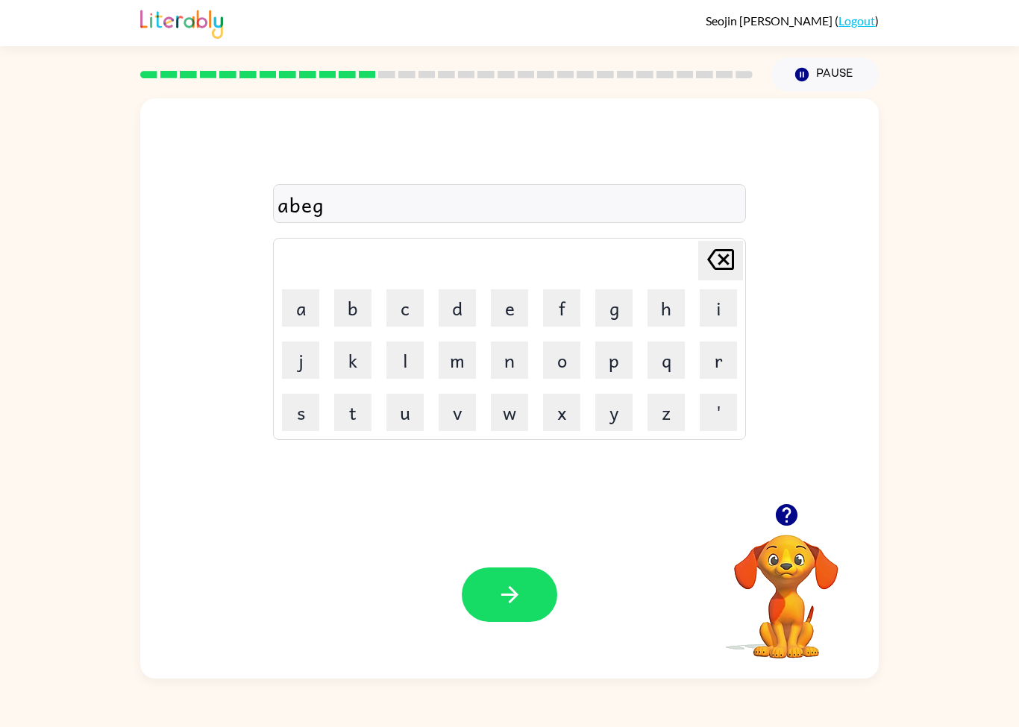
click at [716, 359] on button "r" at bounding box center [717, 359] width 37 height 37
click at [309, 314] on button "a" at bounding box center [300, 307] width 37 height 37
click at [440, 314] on button "d" at bounding box center [456, 307] width 37 height 37
click at [479, 611] on button "button" at bounding box center [509, 594] width 95 height 54
click at [720, 505] on div at bounding box center [785, 515] width 149 height 38
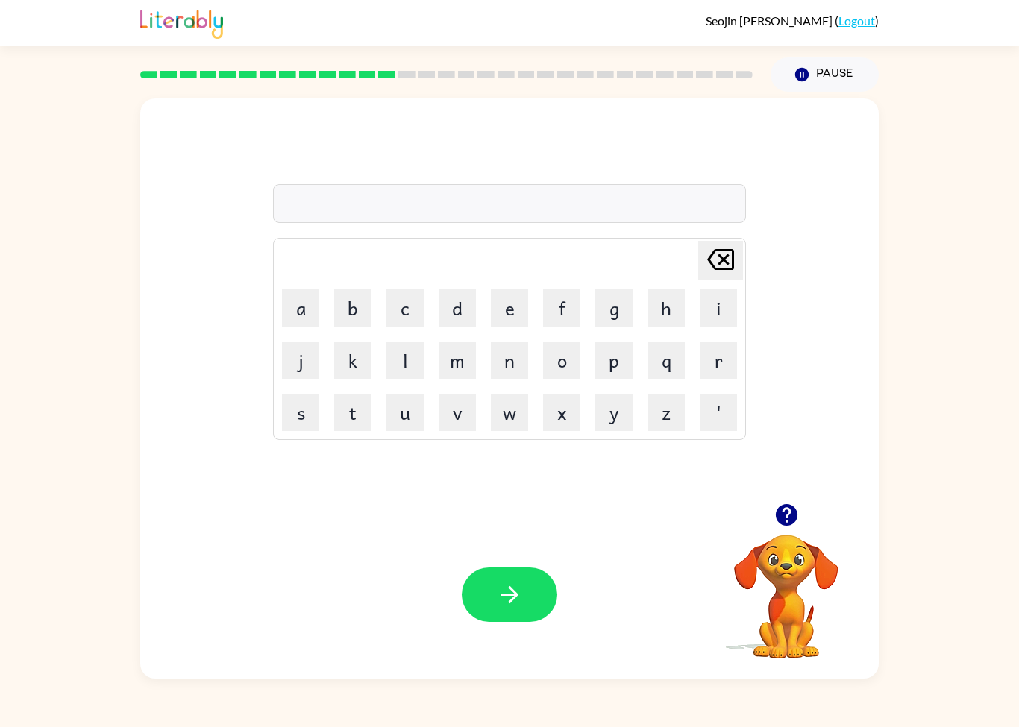
click at [781, 500] on button "button" at bounding box center [786, 515] width 38 height 38
click at [779, 543] on video "Your browser must support playing .mp4 files to use Literably. Please try using…" at bounding box center [785, 585] width 149 height 149
click at [783, 514] on icon "button" at bounding box center [786, 515] width 22 height 22
click at [792, 561] on video "Your browser must support playing .mp4 files to use Literably. Please try using…" at bounding box center [785, 585] width 149 height 149
click at [788, 553] on video "Your browser must support playing .mp4 files to use Literably. Please try using…" at bounding box center [785, 585] width 149 height 149
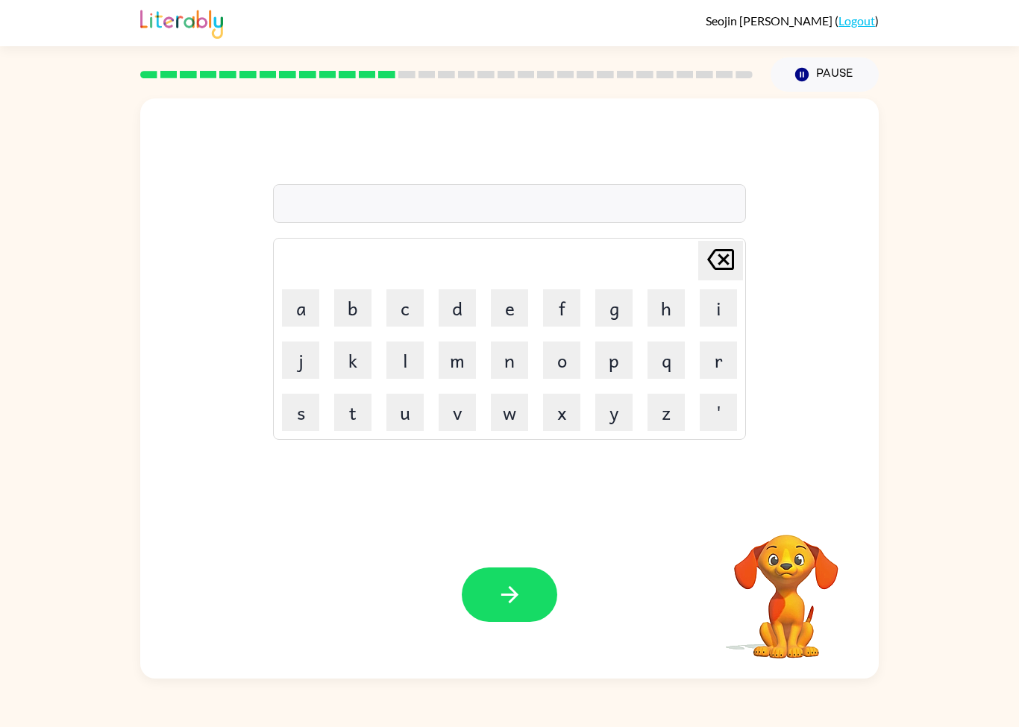
click at [779, 577] on video "Your browser must support playing .mp4 files to use Literably. Please try using…" at bounding box center [785, 585] width 149 height 149
click at [783, 599] on video "Your browser must support playing .mp4 files to use Literably. Please try using…" at bounding box center [785, 585] width 149 height 149
click at [782, 599] on video "Your browser must support playing .mp4 files to use Literably. Please try using…" at bounding box center [785, 585] width 149 height 149
click at [786, 577] on video "Your browser must support playing .mp4 files to use Literably. Please try using…" at bounding box center [785, 585] width 149 height 149
click at [775, 599] on video "Your browser must support playing .mp4 files to use Literably. Please try using…" at bounding box center [785, 585] width 149 height 149
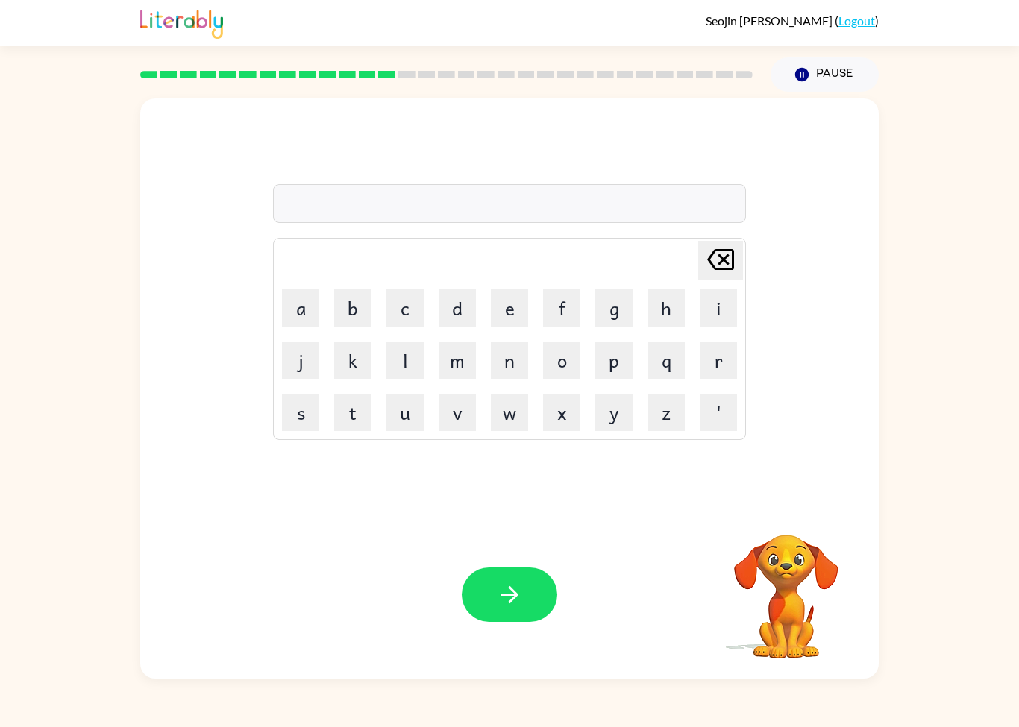
click at [776, 614] on video "Your browser must support playing .mp4 files to use Literably. Please try using…" at bounding box center [785, 585] width 149 height 149
click at [789, 626] on video "Your browser must support playing .mp4 files to use Literably. Please try using…" at bounding box center [785, 585] width 149 height 149
click at [786, 624] on video "Your browser must support playing .mp4 files to use Literably. Please try using…" at bounding box center [785, 585] width 149 height 149
click at [784, 628] on video "Your browser must support playing .mp4 files to use Literably. Please try using…" at bounding box center [785, 585] width 149 height 149
